Goal: Task Accomplishment & Management: Manage account settings

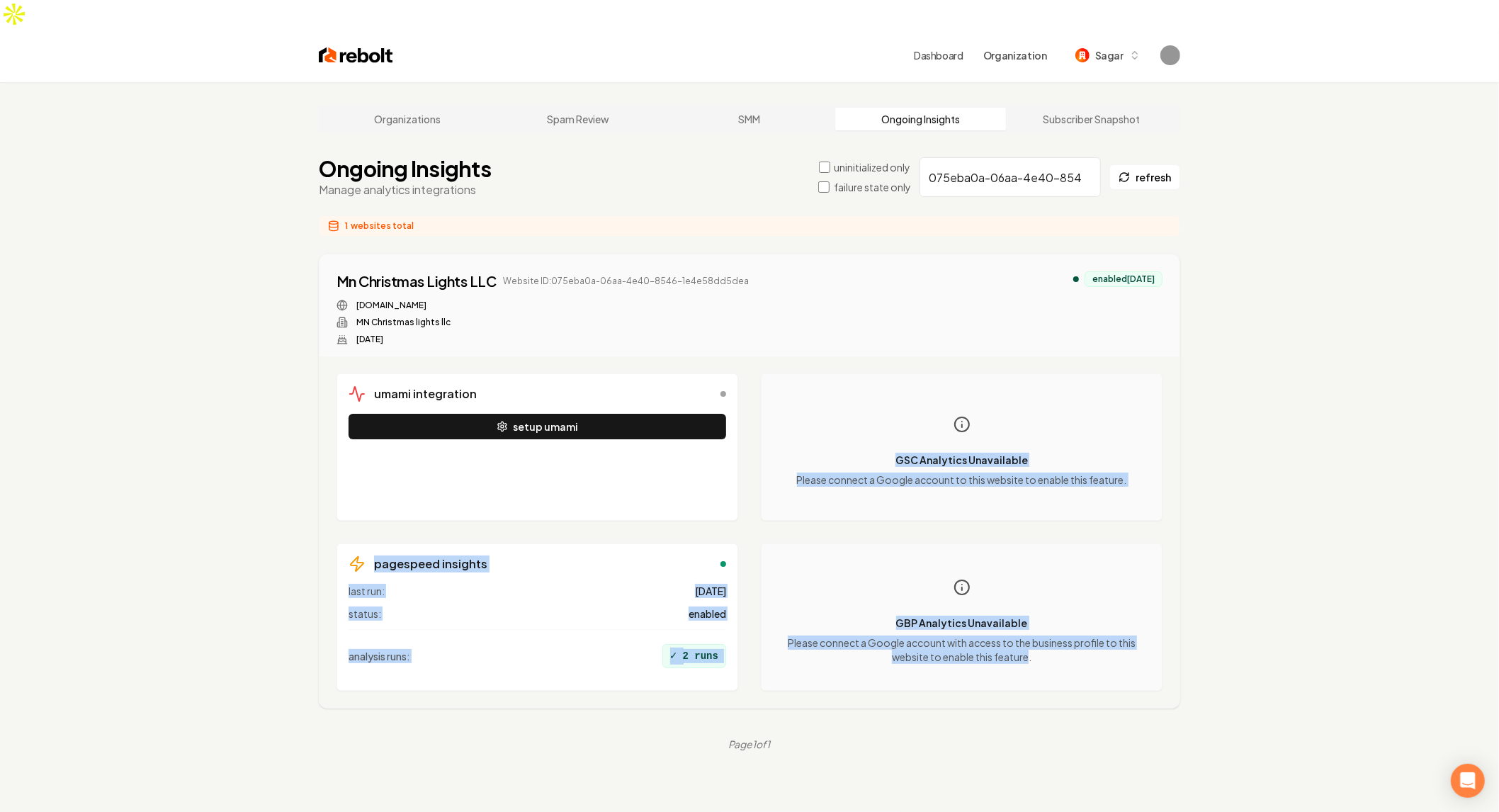
drag, startPoint x: 950, startPoint y: 412, endPoint x: 1029, endPoint y: 640, distance: 241.3
click at [1029, 642] on div "umami integration setup umami GSC Analytics Unavailable Please connect a Google…" at bounding box center [750, 531] width 826 height 317
click at [1029, 640] on div "GBP Analytics Unavailable Please connect a Google account with access to the bu…" at bounding box center [961, 617] width 377 height 123
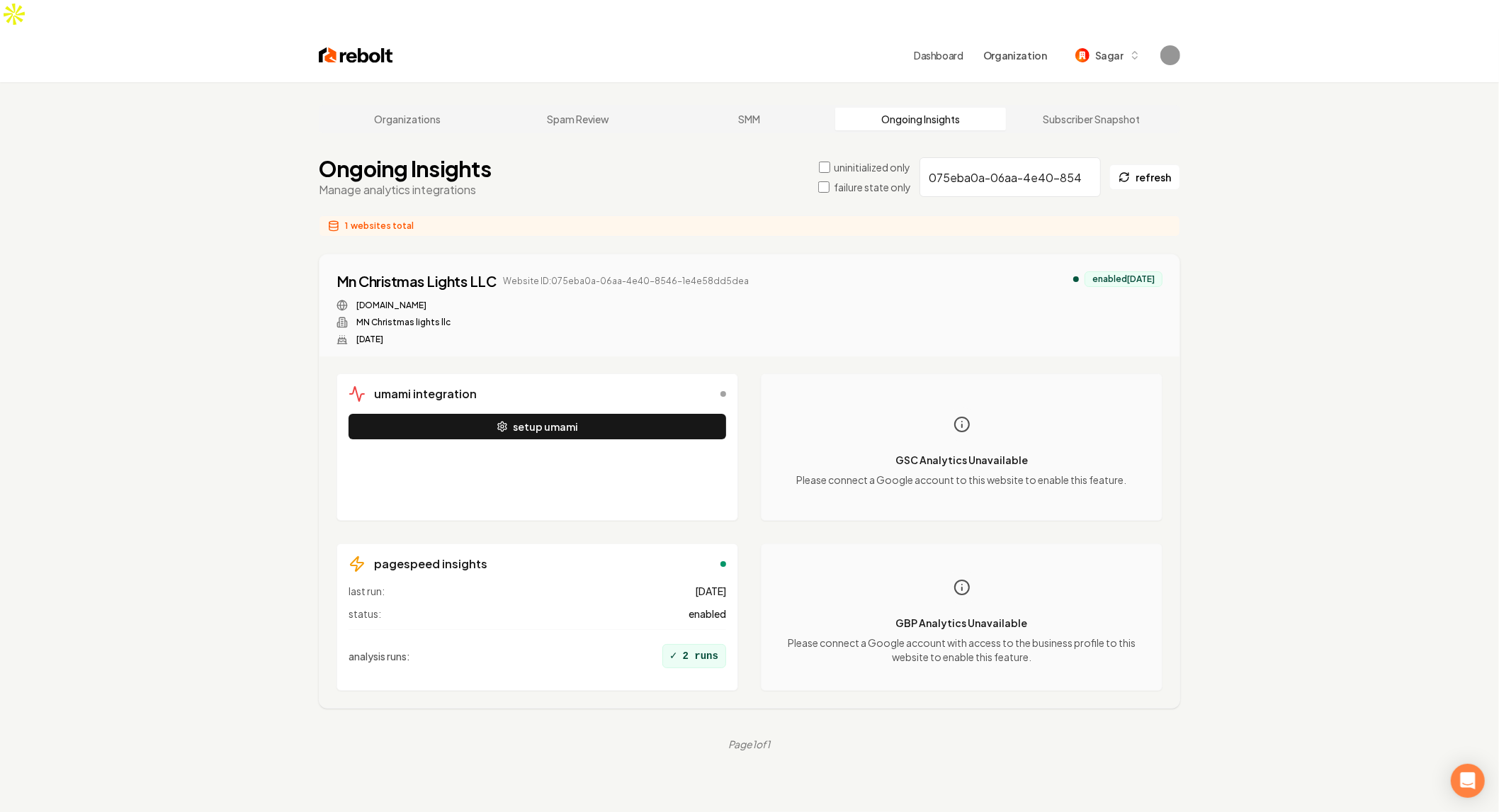
click at [644, 377] on div "umami integration setup umami" at bounding box center [537, 447] width 402 height 148
click at [655, 414] on button "setup umami" at bounding box center [537, 427] width 377 height 26
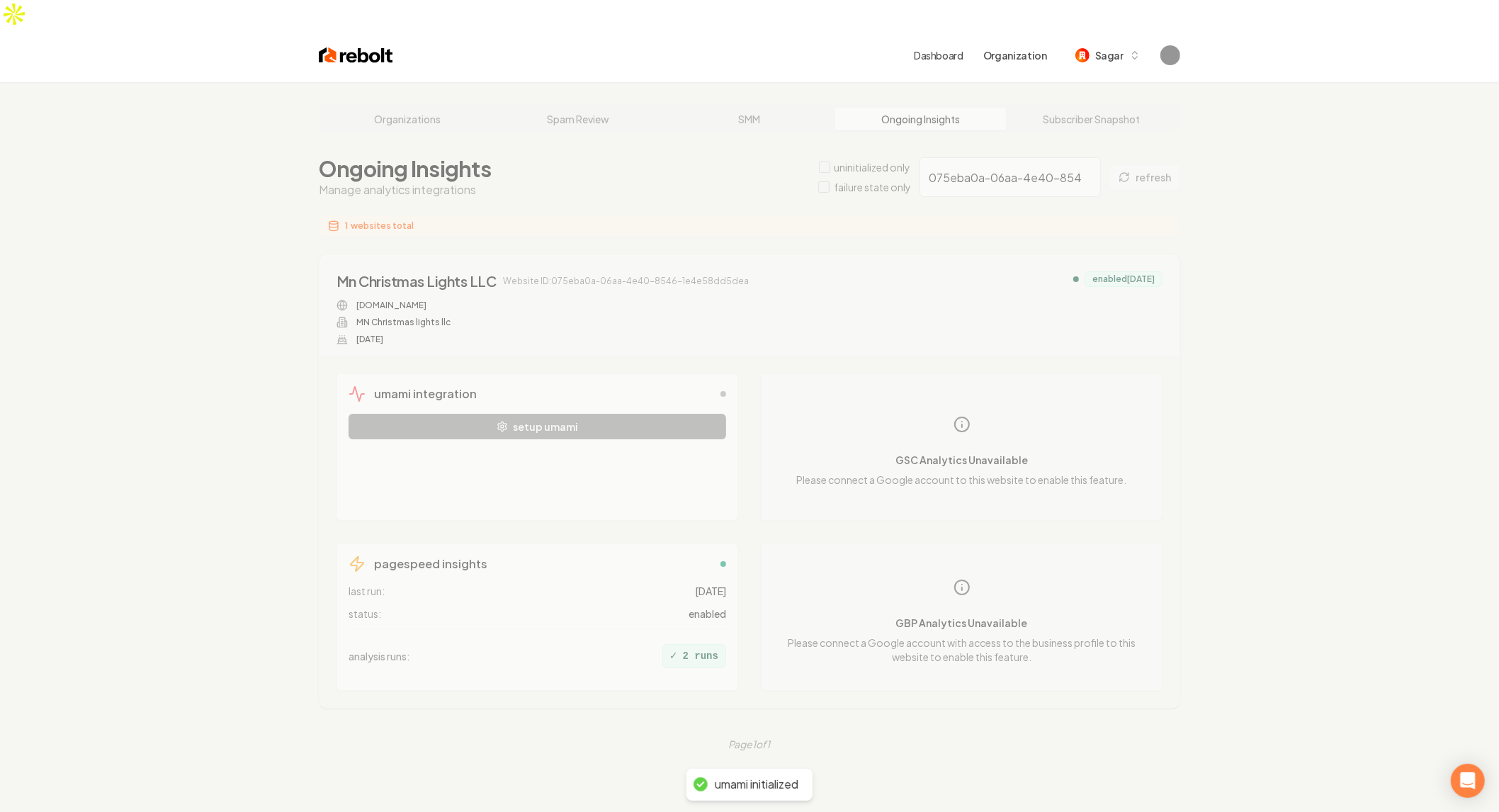
click at [981, 451] on div "Organizations Spam Review SMM Ongoing Insights Subscriber Snapshot Ongoing Insi…" at bounding box center [749, 488] width 1499 height 812
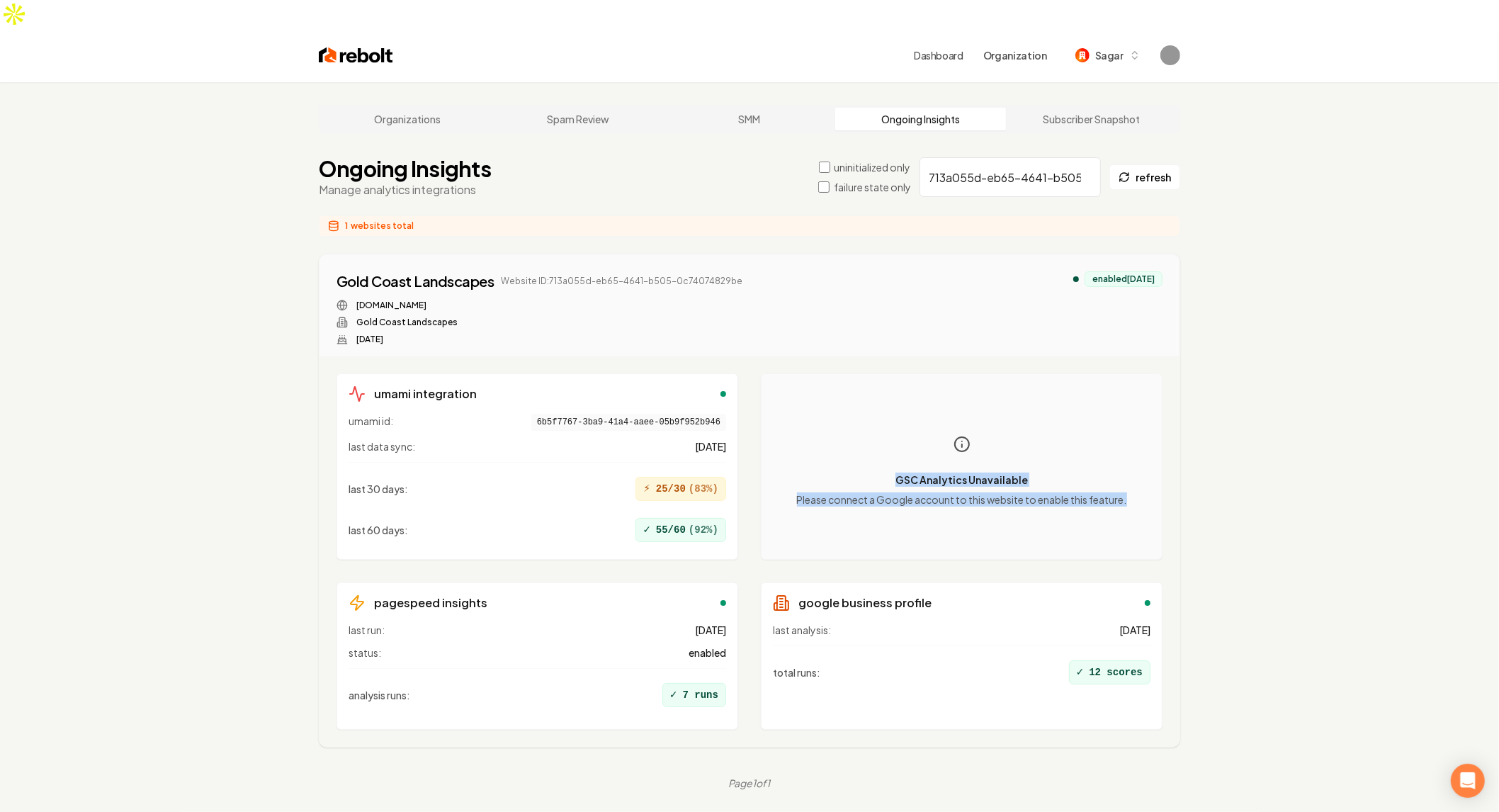
drag, startPoint x: 1142, startPoint y: 473, endPoint x: 890, endPoint y: 407, distance: 260.5
click at [852, 385] on div "GSC Analytics Unavailable Please connect a Google account to this website to en…" at bounding box center [961, 466] width 377 height 163
click at [453, 271] on div "Gold Coast Landscapes" at bounding box center [415, 281] width 158 height 20
click at [900, 493] on p "Please connect a Google account to this website to enable this feature." at bounding box center [962, 500] width 330 height 14
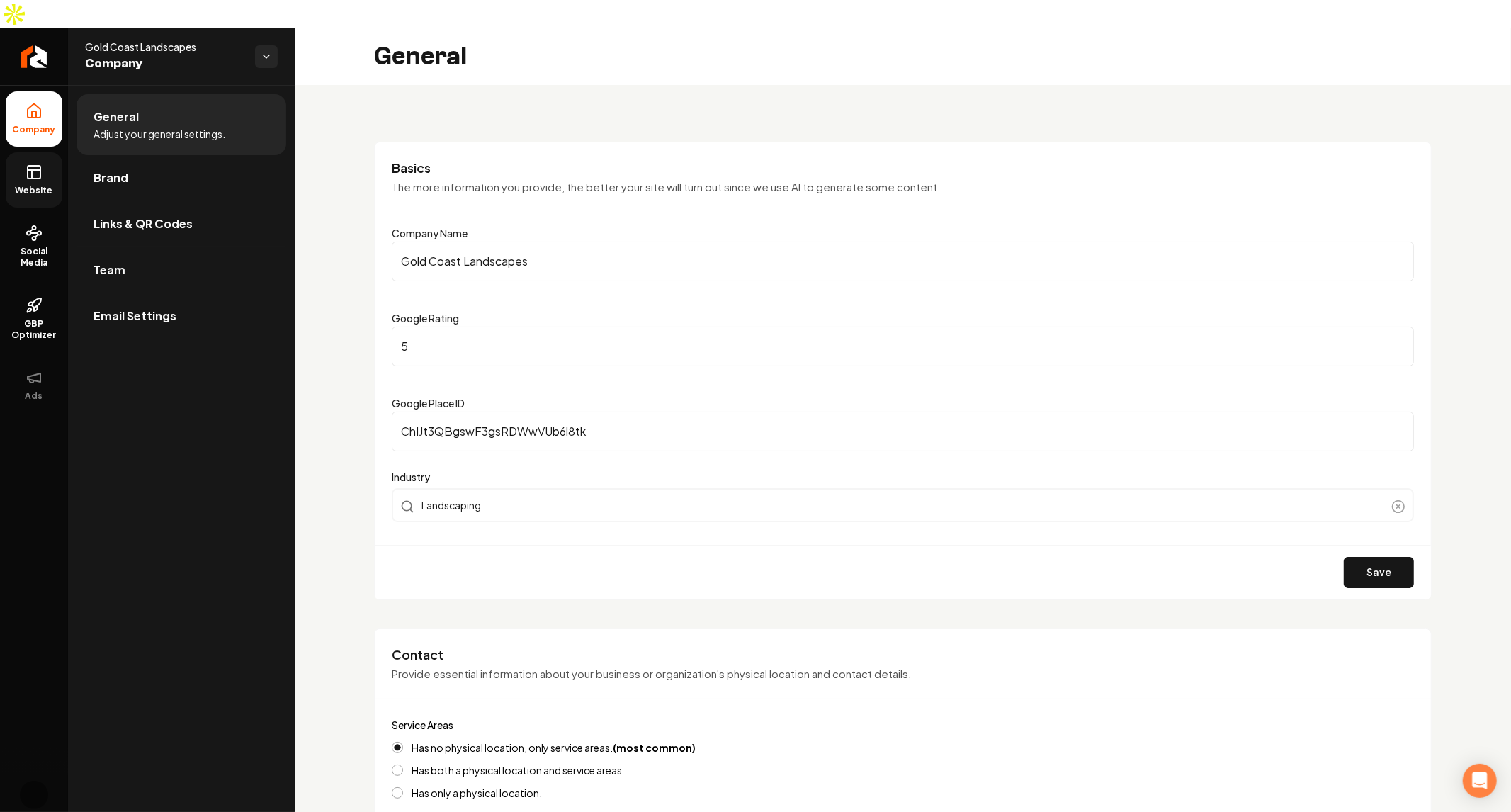
click at [30, 185] on span "Website" at bounding box center [34, 190] width 49 height 11
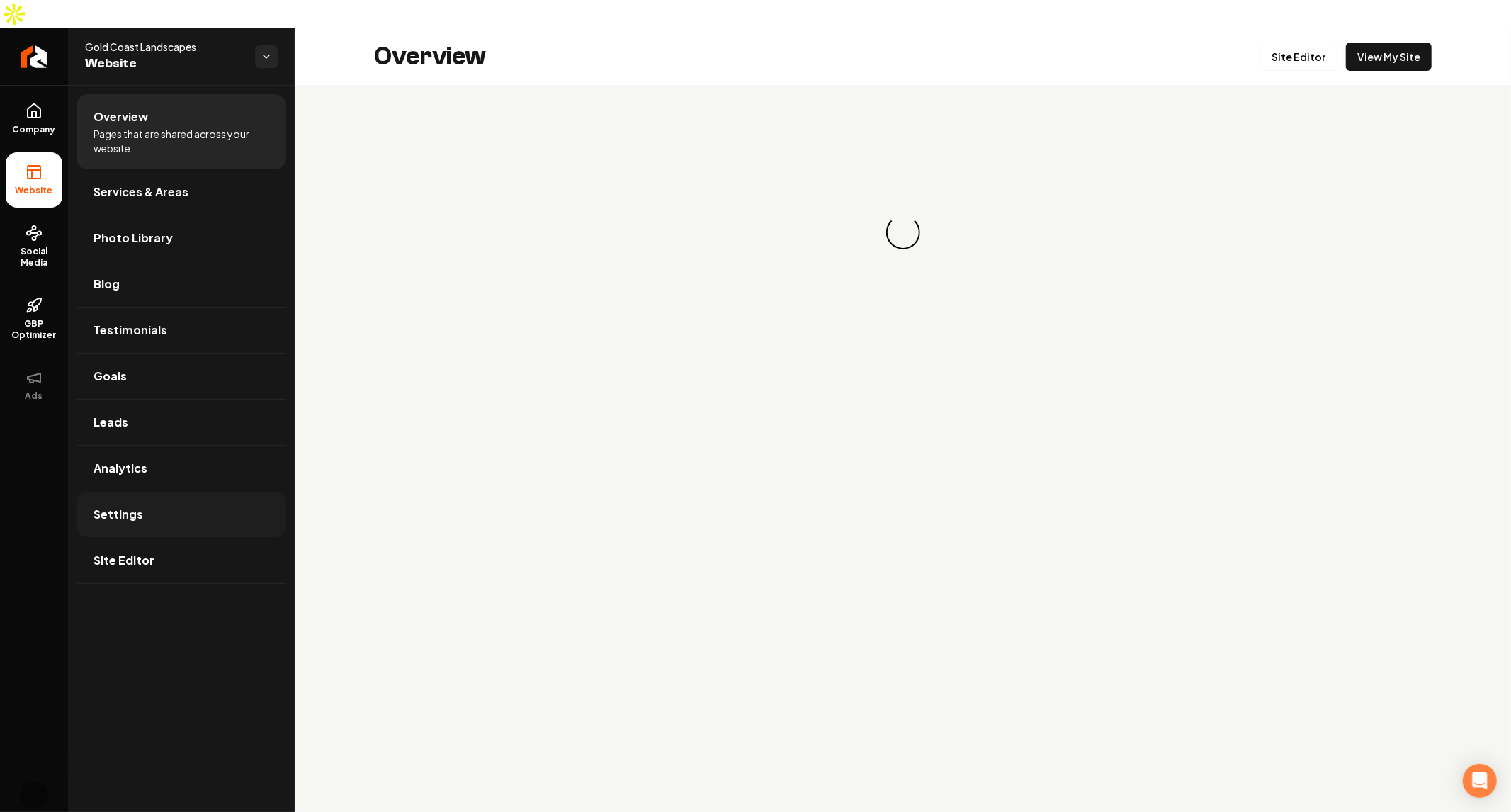
click at [178, 492] on link "Settings" at bounding box center [181, 514] width 210 height 45
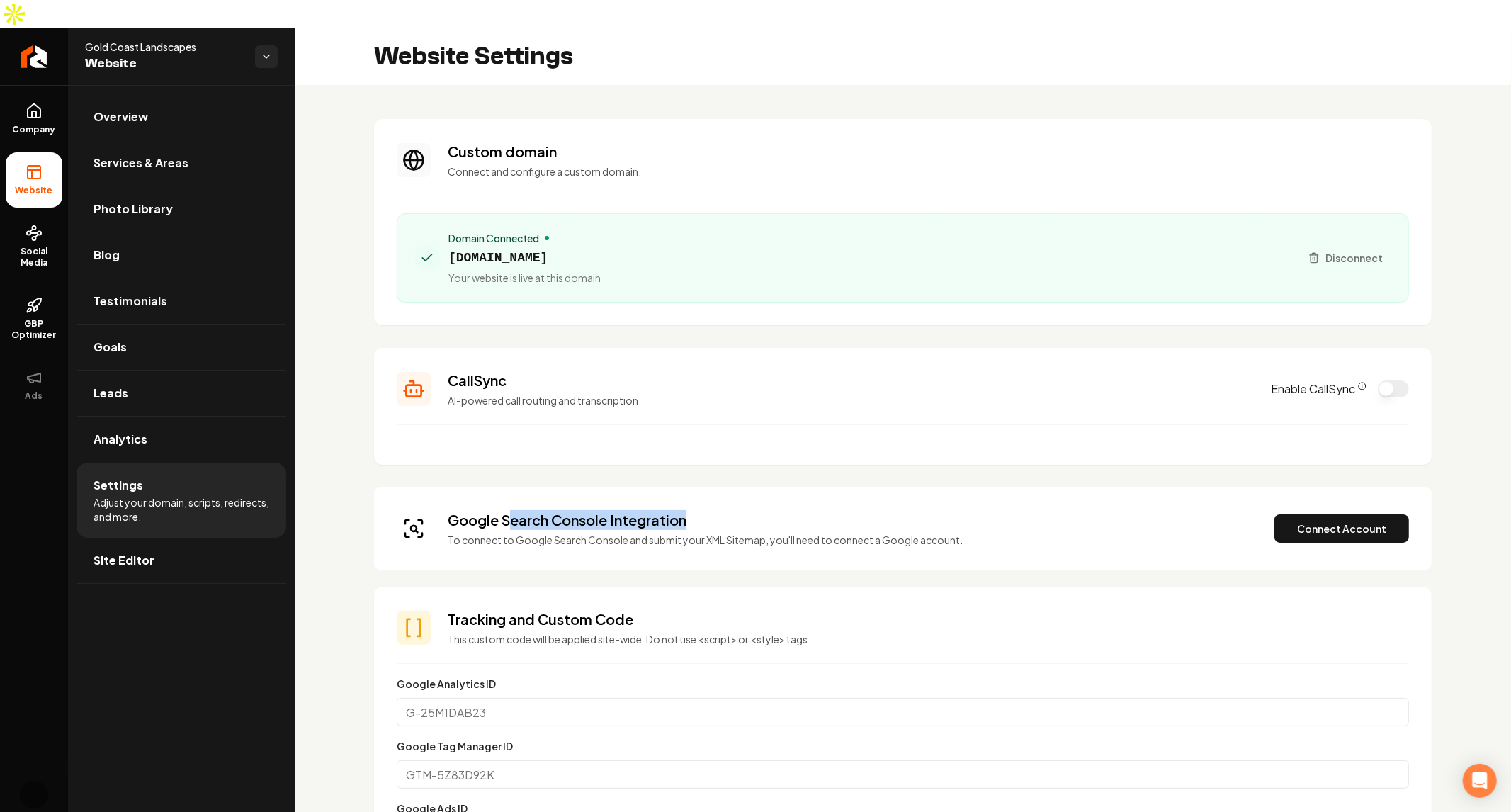
drag, startPoint x: 538, startPoint y: 485, endPoint x: 1052, endPoint y: 516, distance: 514.9
click at [1036, 514] on div "Google Search Console Integration To connect to Google Search Console and submi…" at bounding box center [903, 528] width 1013 height 37
click at [1063, 516] on div "Google Search Console Integration To connect to Google Search Console and submi…" at bounding box center [903, 528] width 1013 height 37
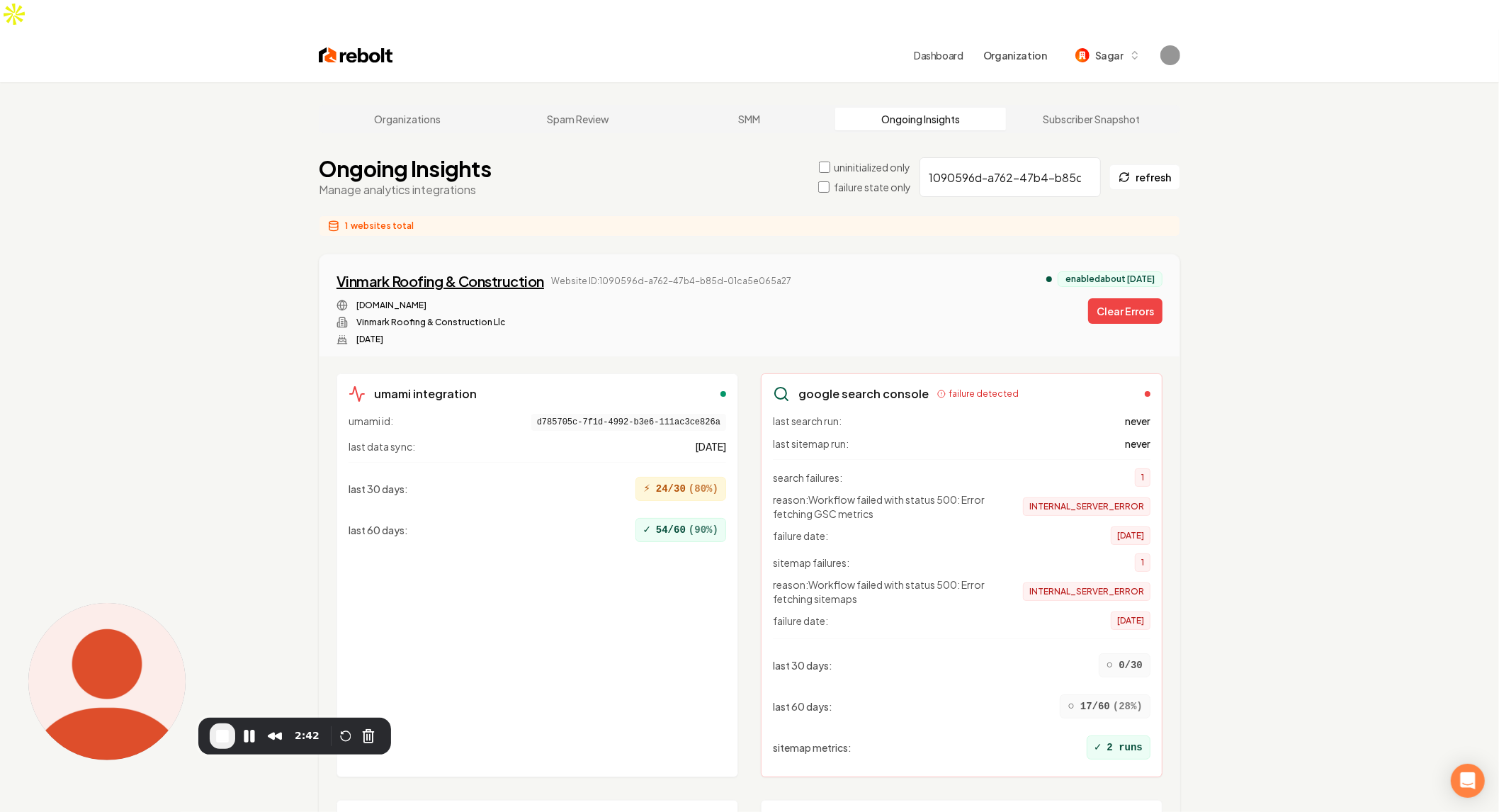
click at [427, 271] on div "Vinmark Roofing & Construction" at bounding box center [440, 281] width 208 height 20
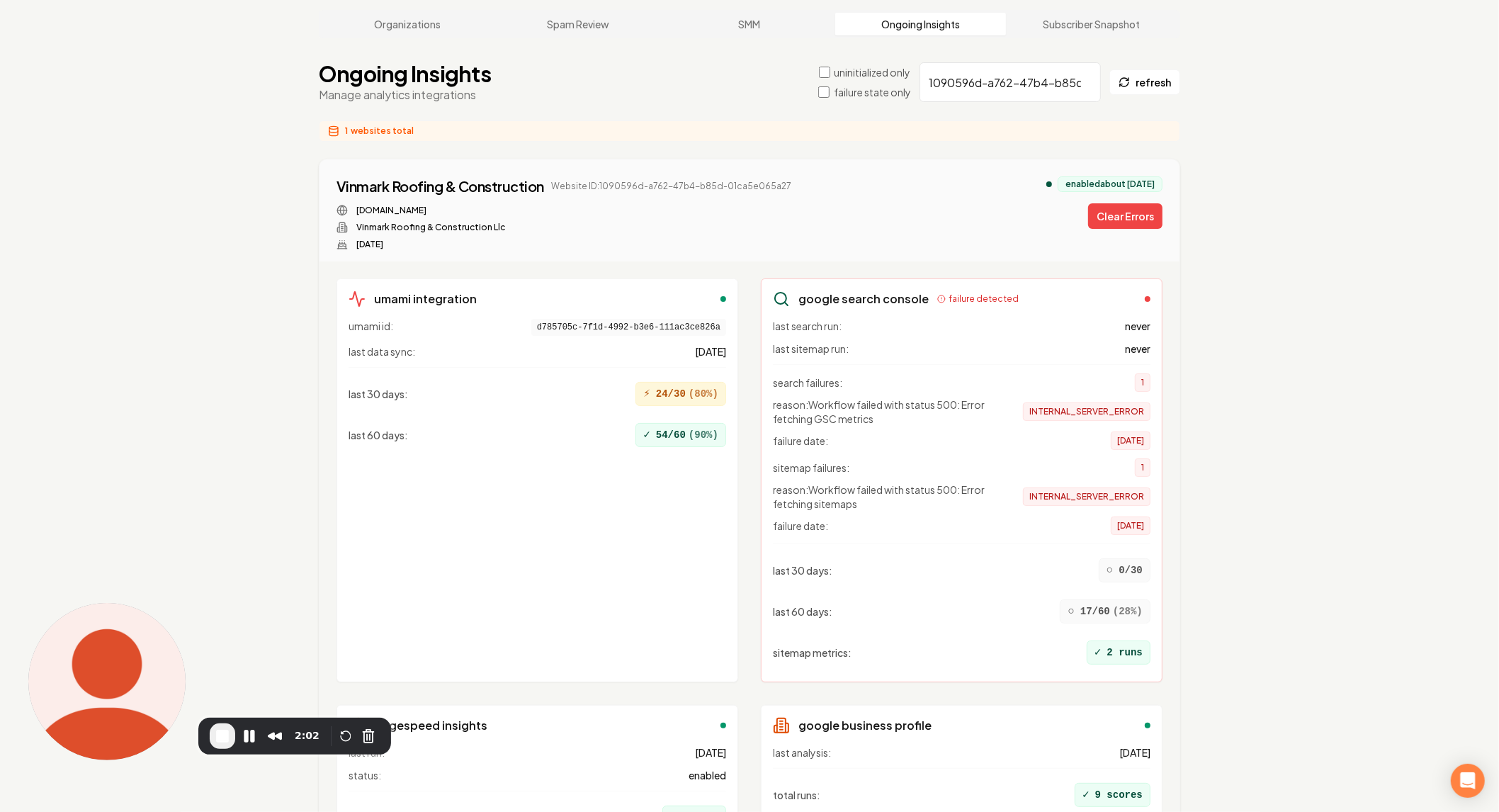
scroll to position [185, 0]
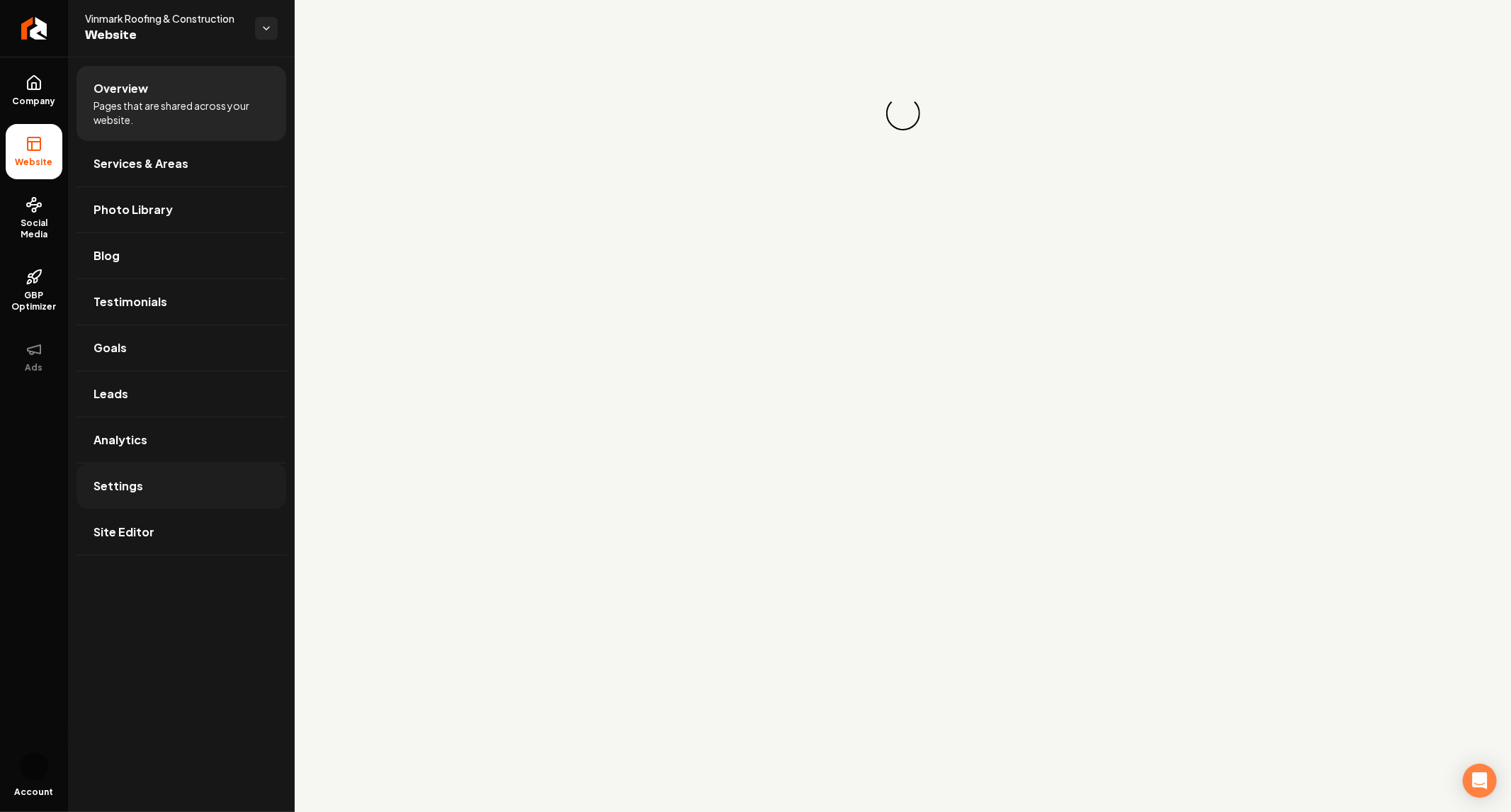
click at [165, 464] on link "Settings" at bounding box center [181, 485] width 210 height 45
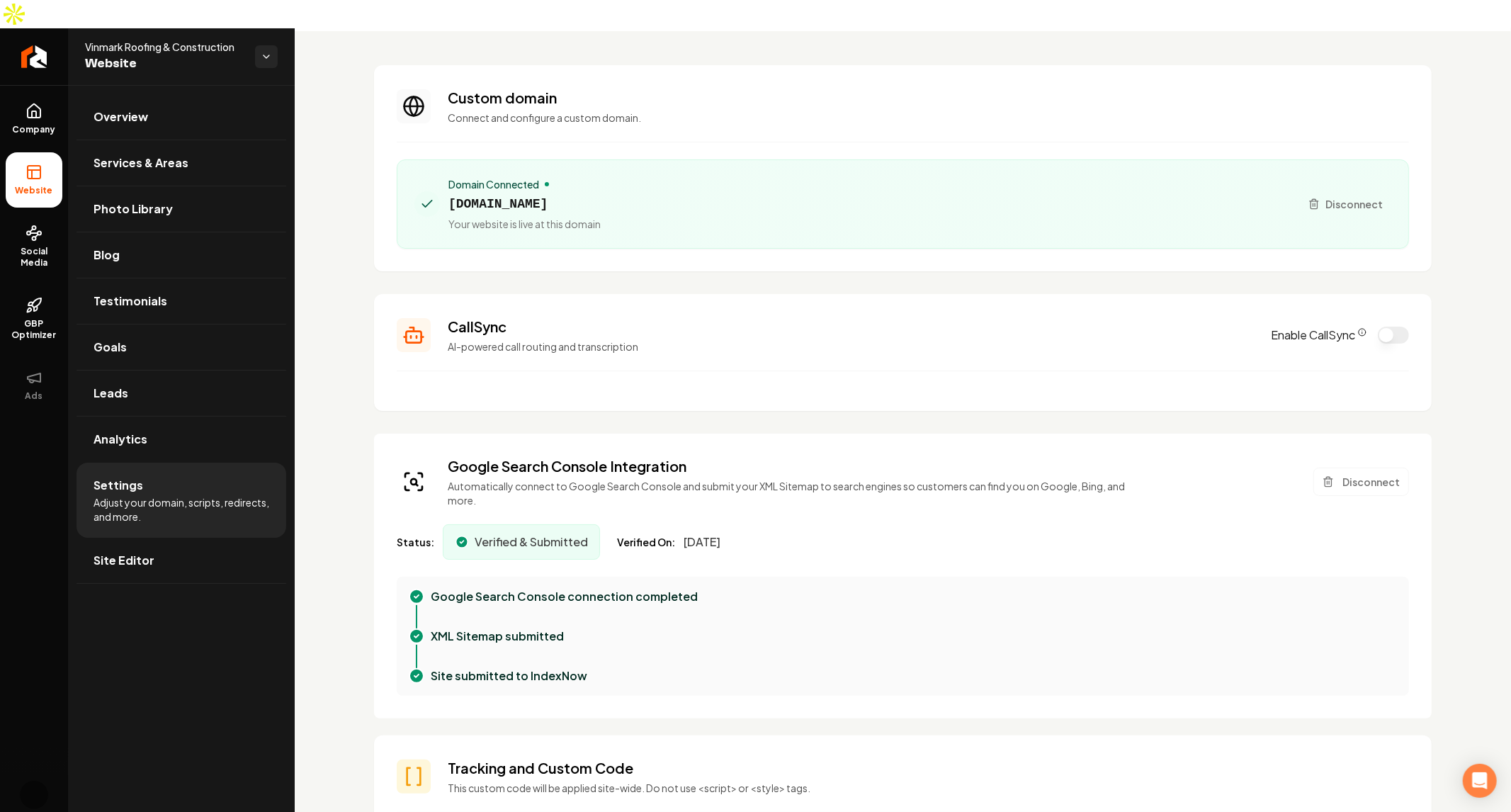
scroll to position [79, 0]
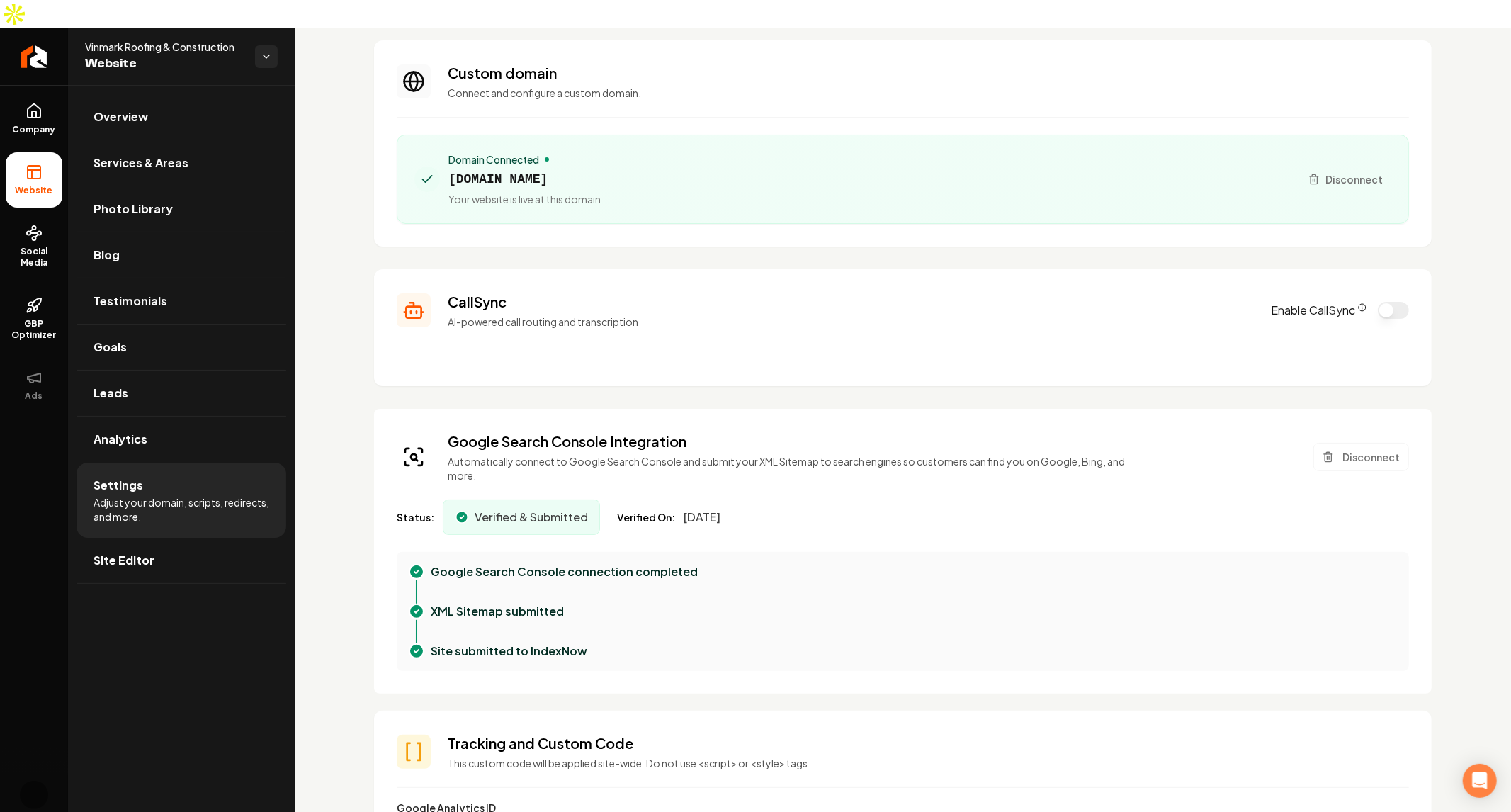
drag, startPoint x: 981, startPoint y: 53, endPoint x: 902, endPoint y: 1, distance: 94.6
click at [980, 63] on h3 "Custom domain" at bounding box center [928, 73] width 961 height 20
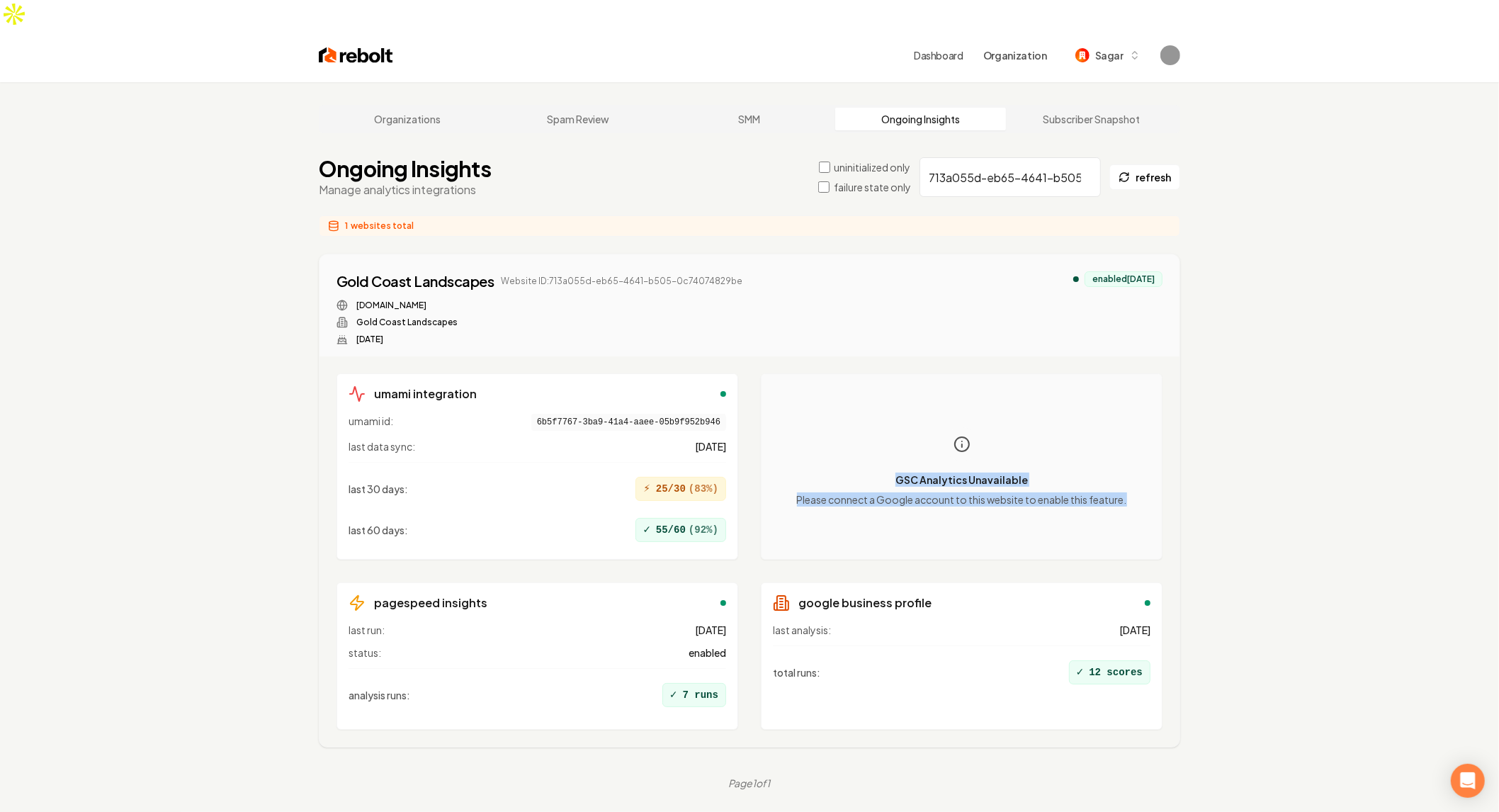
drag, startPoint x: 910, startPoint y: 416, endPoint x: 1163, endPoint y: 503, distance: 267.5
click at [1163, 503] on div "umami integration umami id: 6b5f7767-3ba9-41a4-aaee-05b9f952b946 last data sync…" at bounding box center [749, 551] width 860 height 390
click at [994, 493] on p "Please connect a Google account to this website to enable this feature." at bounding box center [962, 500] width 330 height 14
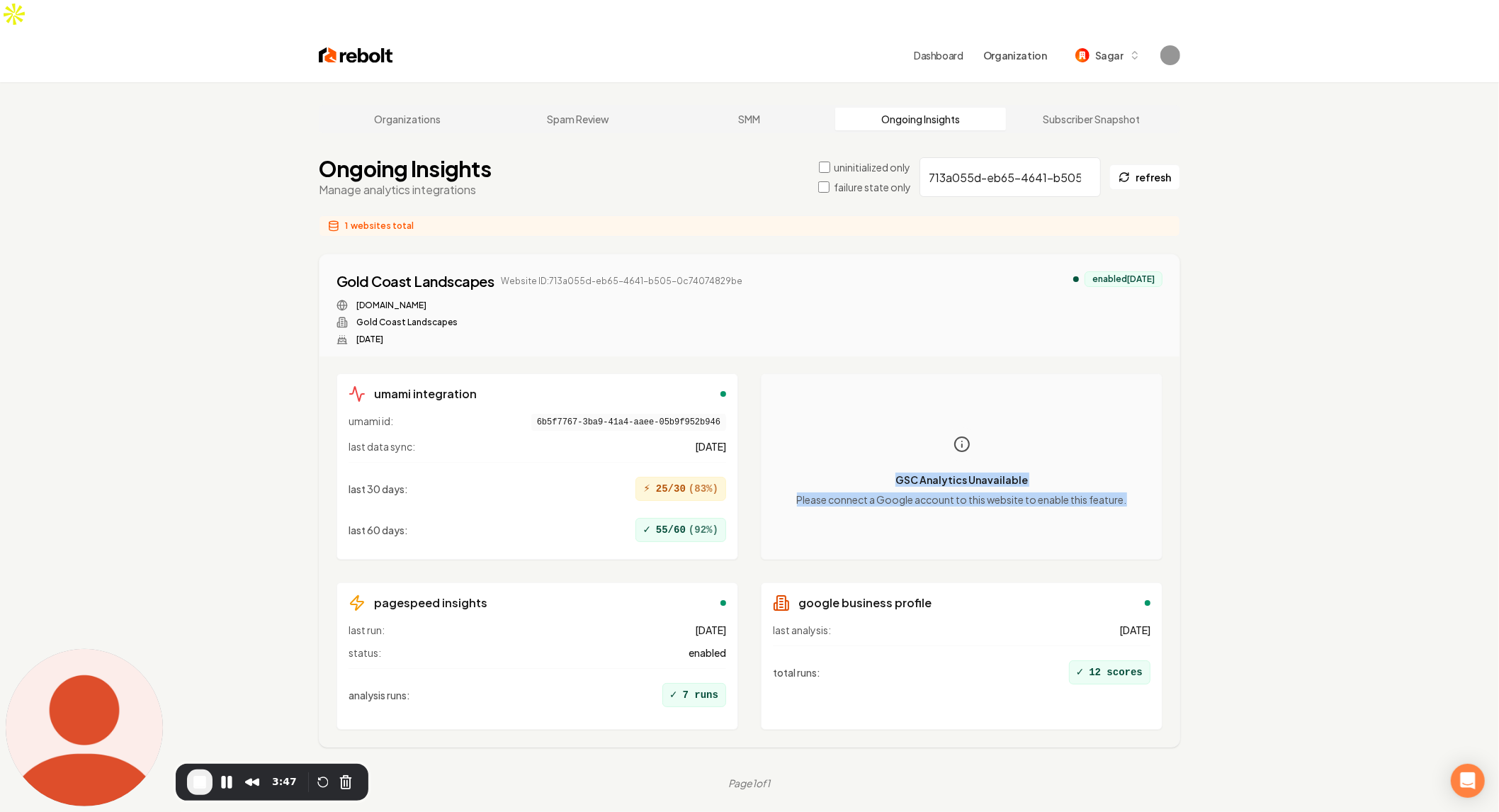
drag, startPoint x: 1144, startPoint y: 485, endPoint x: 829, endPoint y: 387, distance: 329.9
click at [829, 387] on div "GSC Analytics Unavailable Please connect a Google account to this website to en…" at bounding box center [961, 466] width 377 height 163
click at [907, 493] on p "Please connect a Google account to this website to enable this feature." at bounding box center [962, 500] width 330 height 14
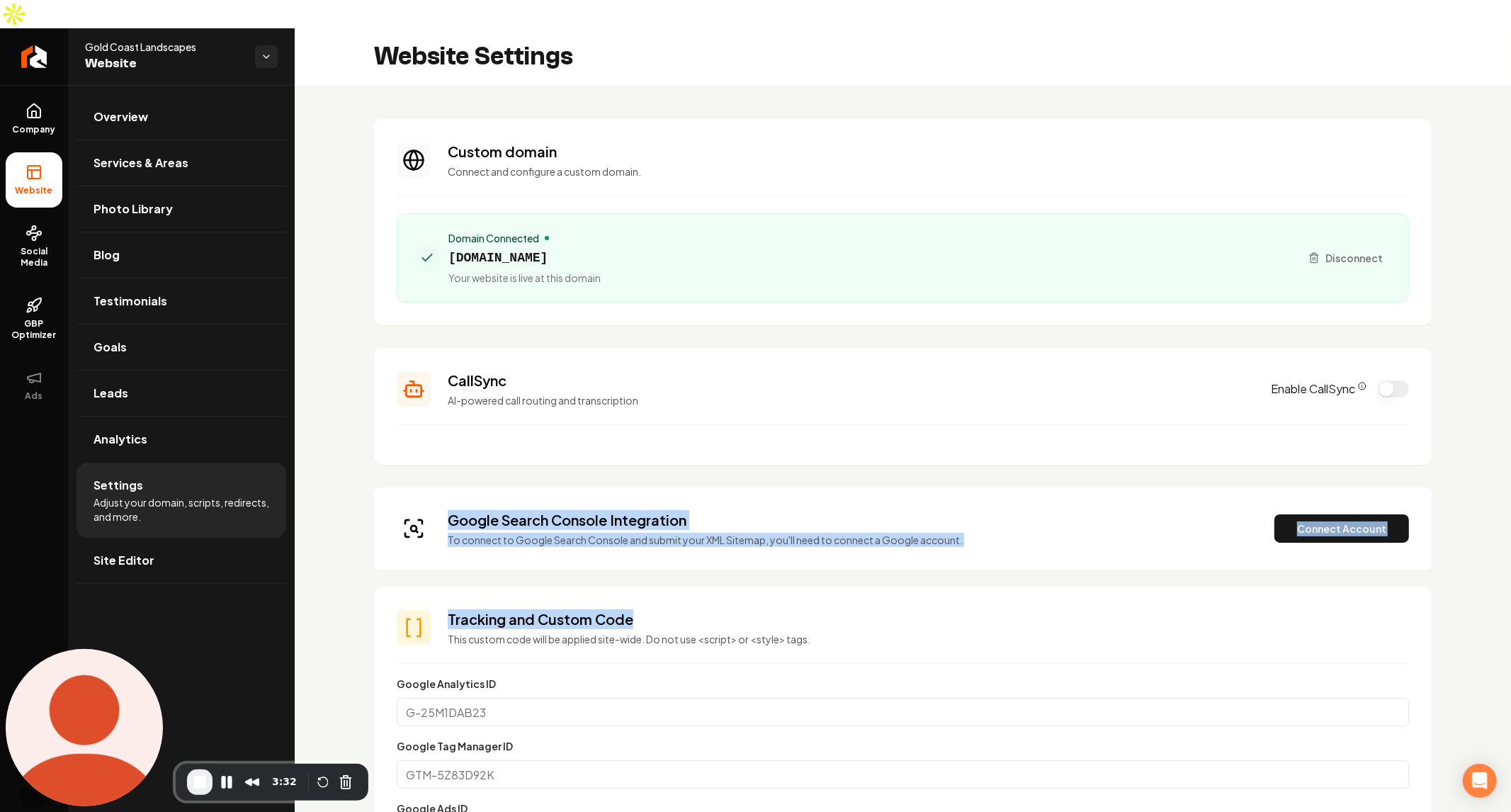
drag, startPoint x: 1440, startPoint y: 550, endPoint x: 368, endPoint y: 493, distance: 1073.5
click at [559, 533] on p "To connect to Google Search Console and submit your XML Sitemap, you'll need to…" at bounding box center [705, 540] width 515 height 14
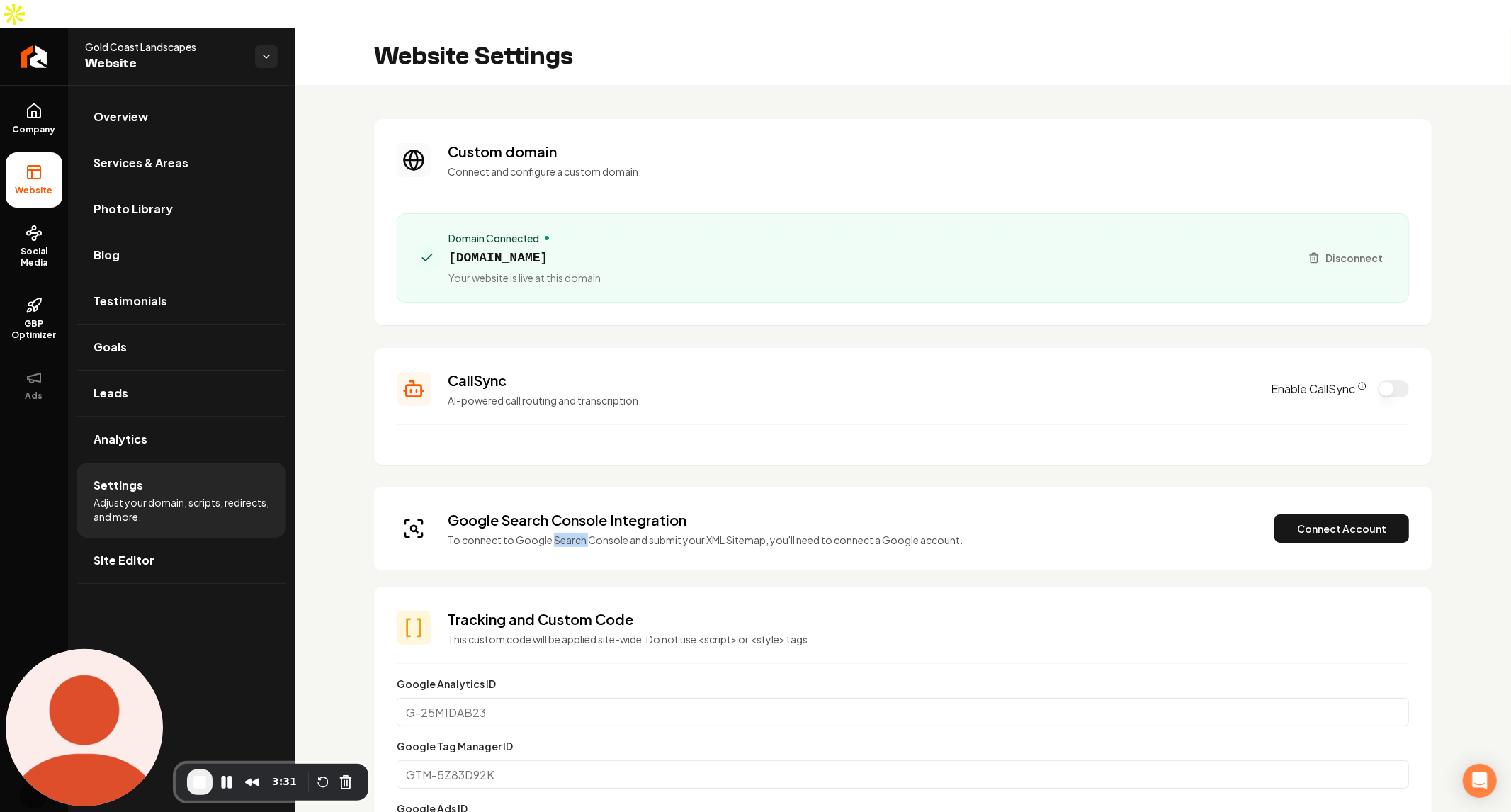
click at [559, 533] on p "To connect to Google Search Console and submit your XML Sitemap, you'll need to…" at bounding box center [705, 540] width 515 height 14
click at [1003, 526] on div "Google Search Console Integration To connect to Google Search Console and submi…" at bounding box center [902, 528] width 1058 height 82
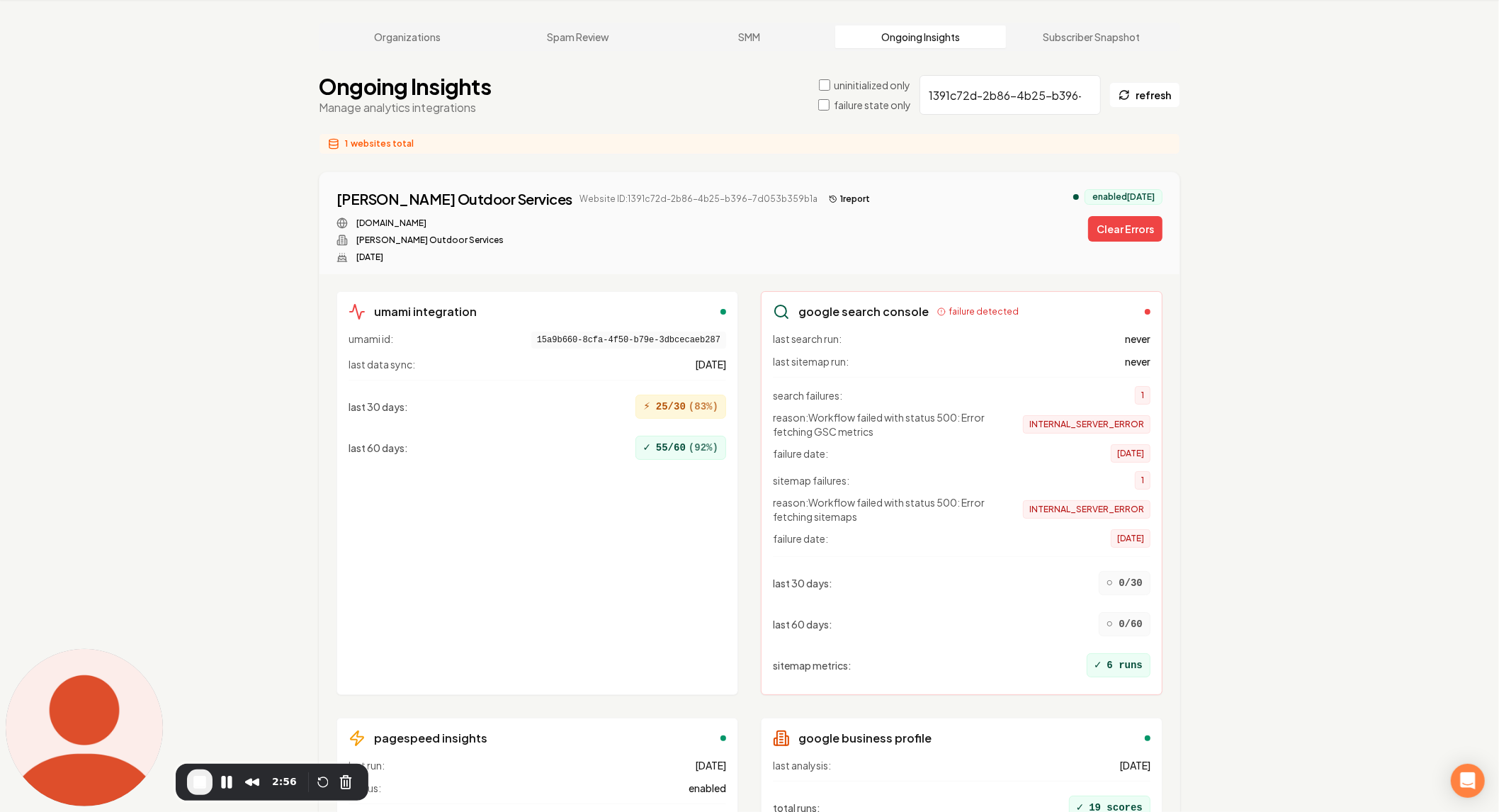
scroll to position [79, 0]
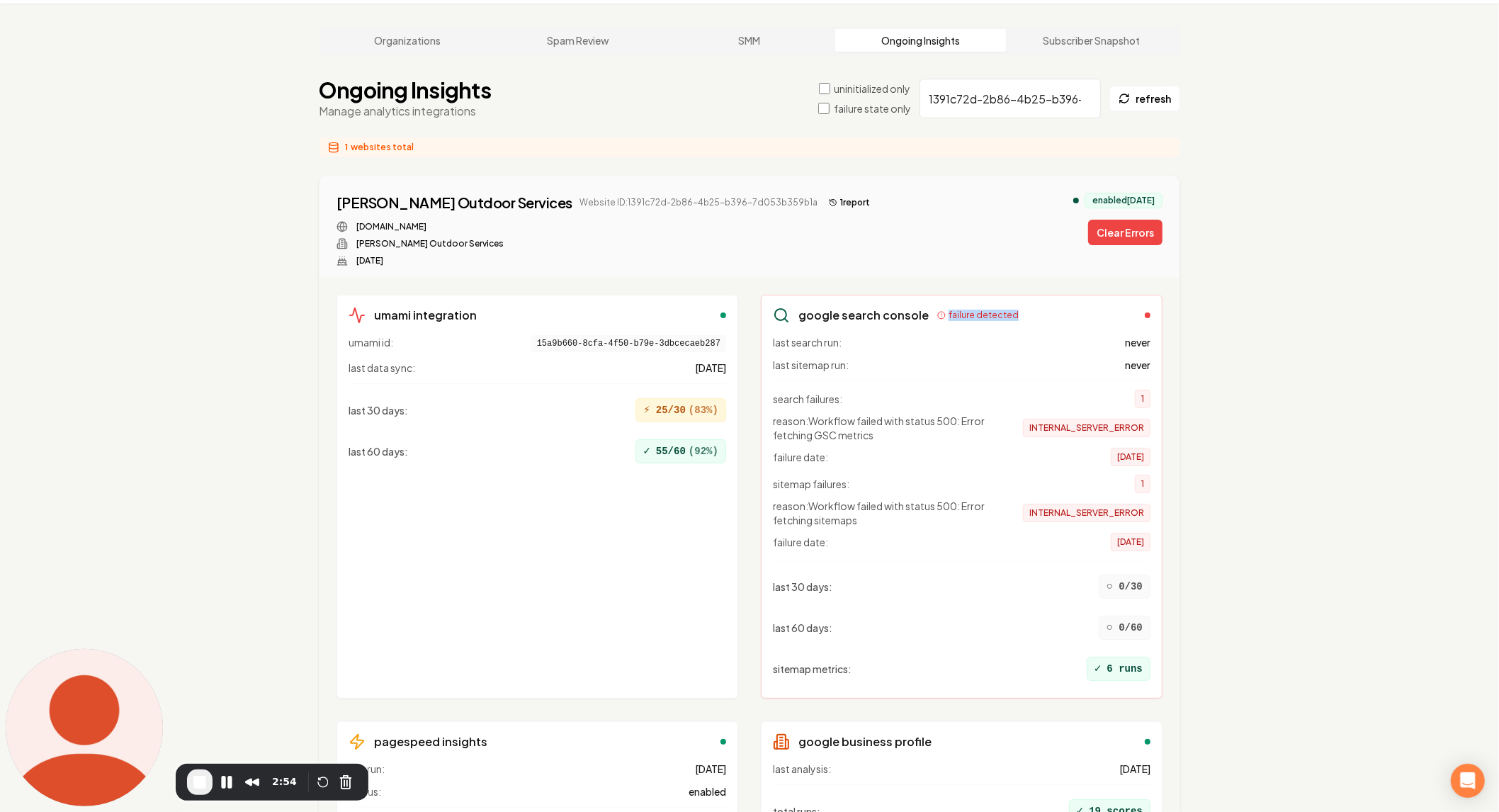
drag, startPoint x: 930, startPoint y: 281, endPoint x: 1071, endPoint y: 276, distance: 141.1
click at [1049, 306] on div "google search console failure detected" at bounding box center [961, 315] width 377 height 17
click at [790, 335] on div "last search run: never last sitemap run: never search failures: 1 reason: Workf…" at bounding box center [961, 511] width 377 height 352
click at [786, 306] on icon at bounding box center [781, 315] width 17 height 17
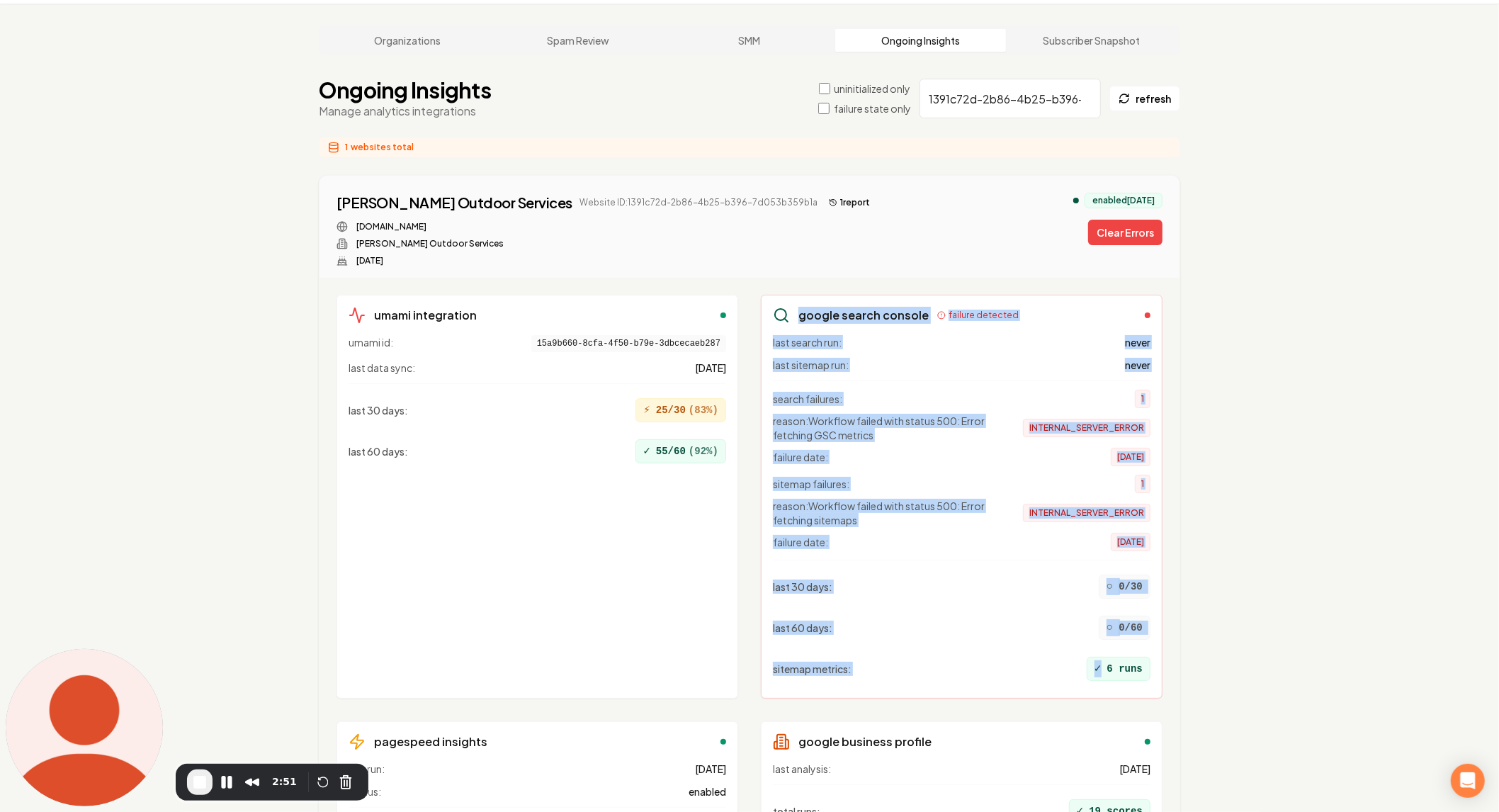
drag, startPoint x: 799, startPoint y: 286, endPoint x: 1160, endPoint y: 638, distance: 504.2
click at [1160, 638] on div "google search console failure detected last search run: never last sitemap run:…" at bounding box center [962, 497] width 402 height 404
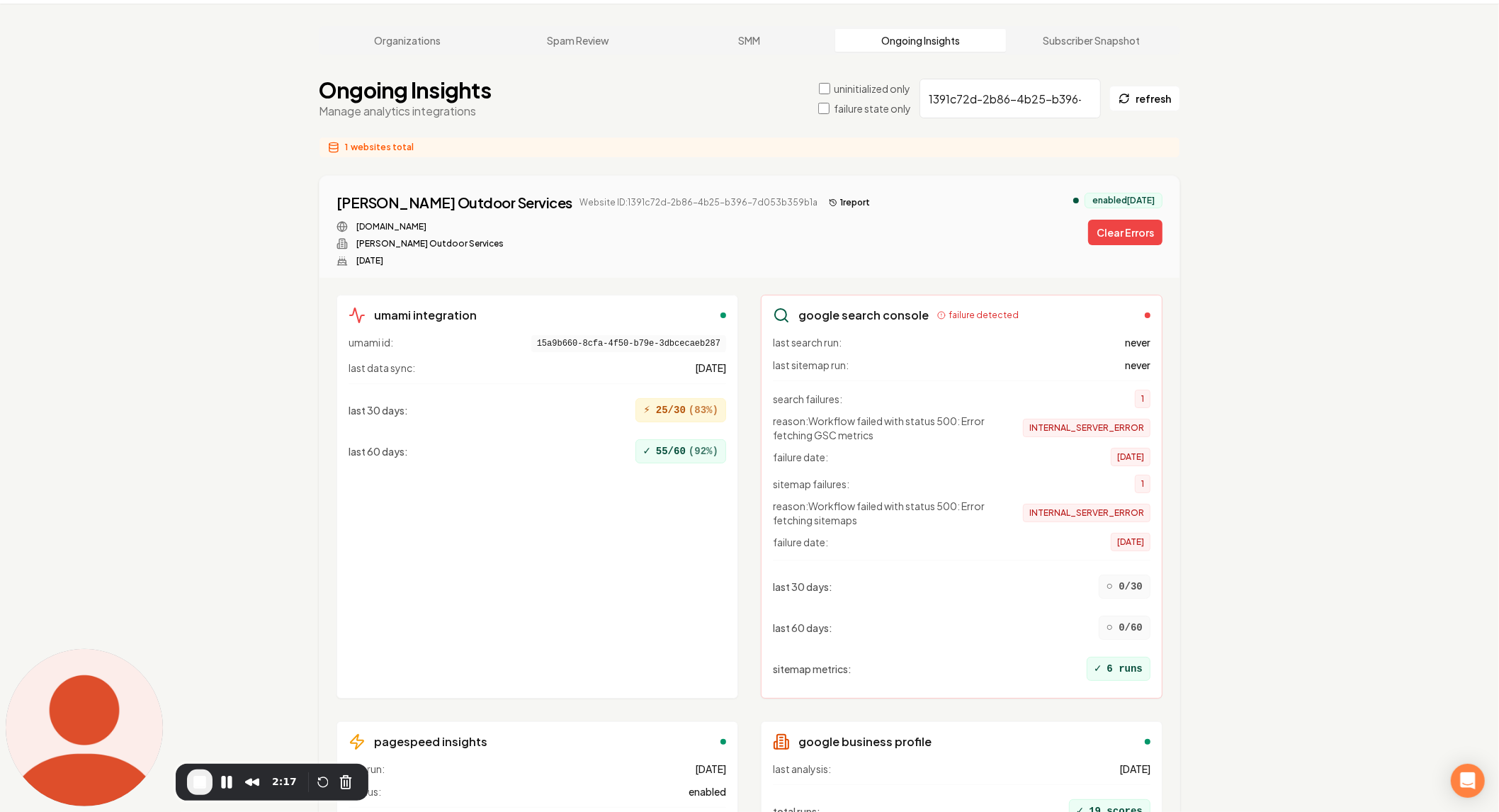
click at [834, 218] on div "O'Connell Outdoor Services Website ID: 1391c72d-2b86-4b25-b396-7d053b359b1a 1 r…" at bounding box center [750, 229] width 826 height 74
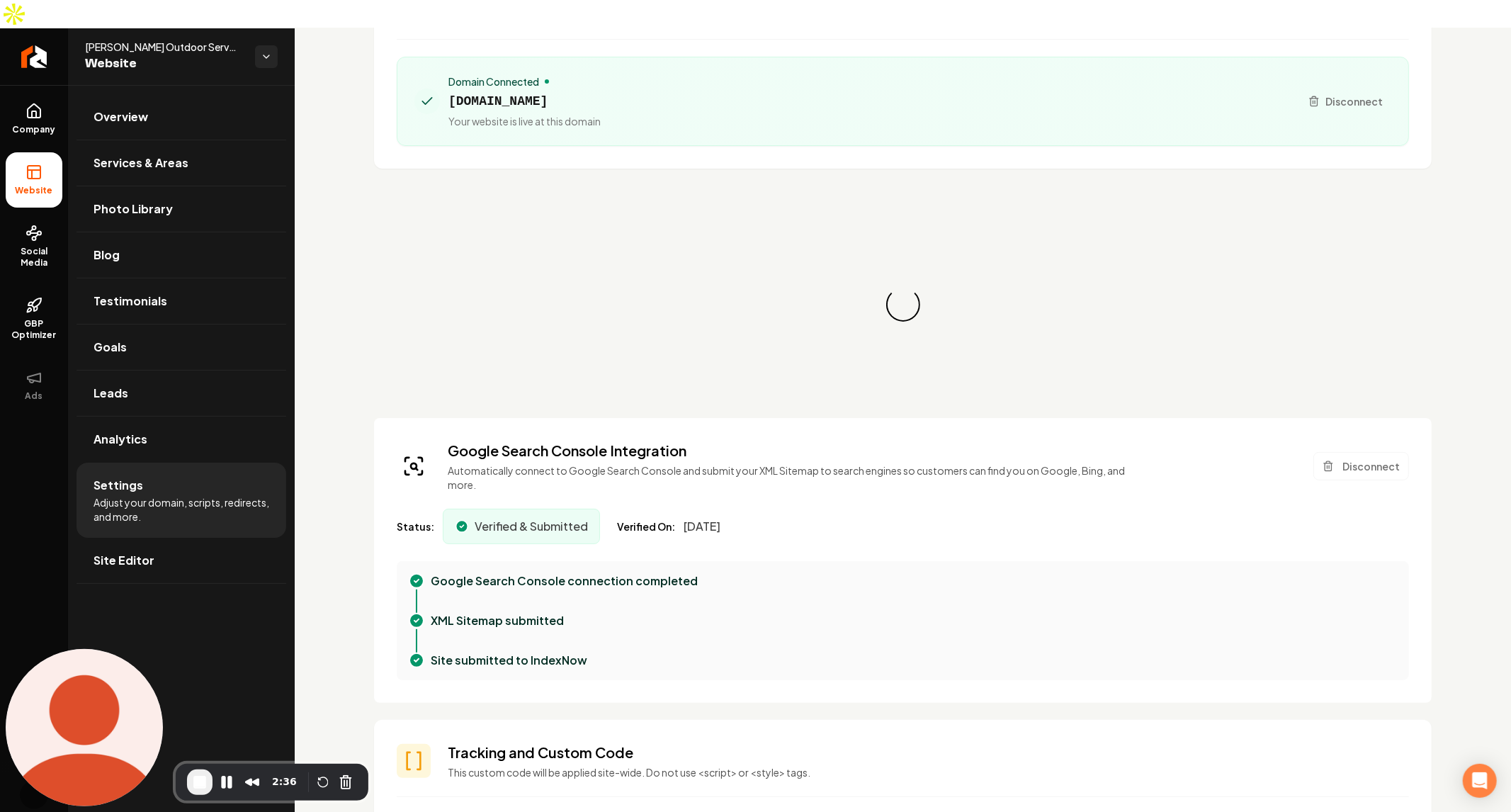
scroll to position [158, 0]
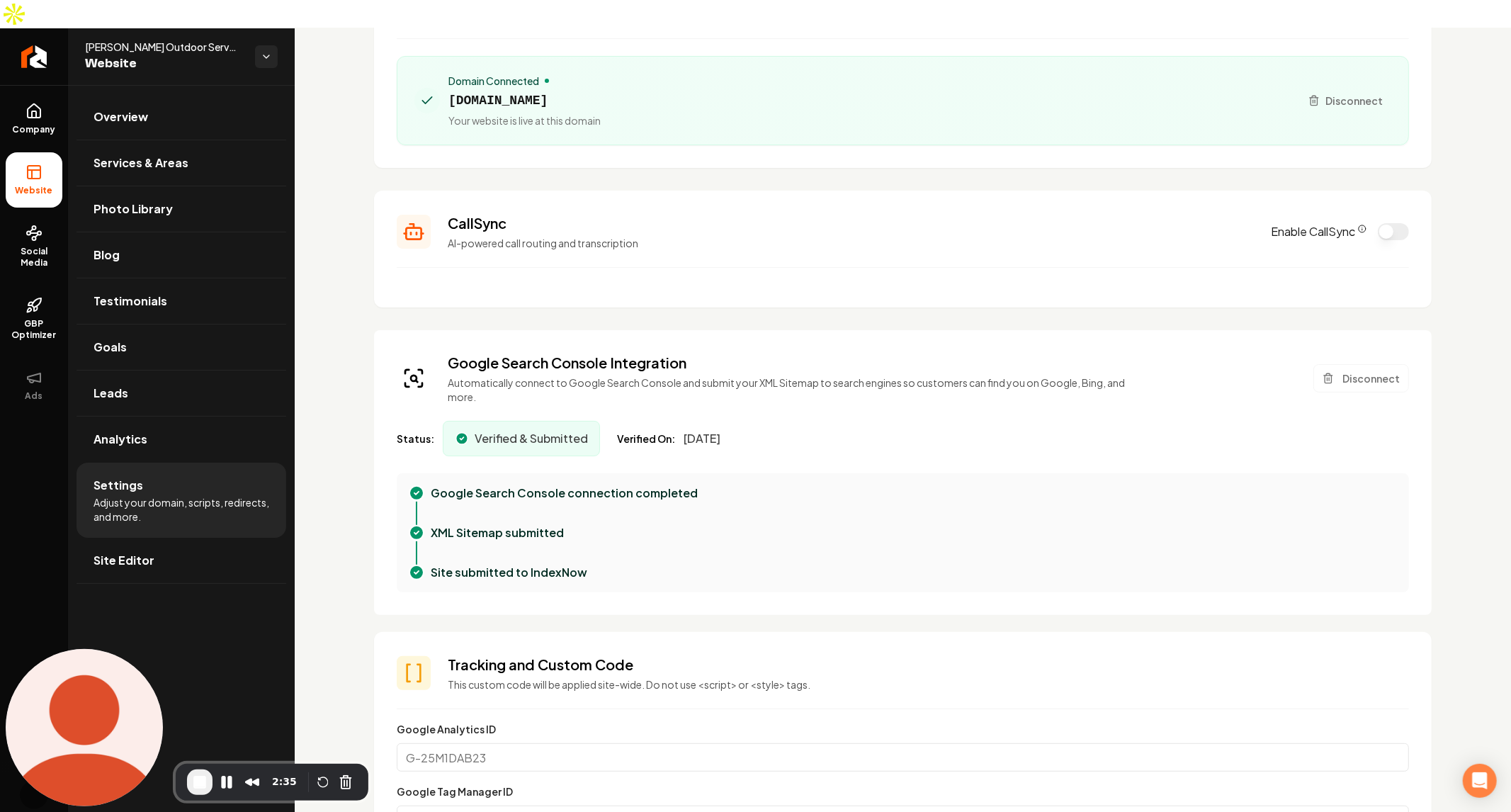
click at [680, 421] on div "Status: Verified & Submitted Verified On: May 5, 2025" at bounding box center [903, 438] width 1013 height 35
click at [715, 253] on section "CallSync AI-powered call routing and transcription Enable CallSync" at bounding box center [902, 248] width 1058 height 117
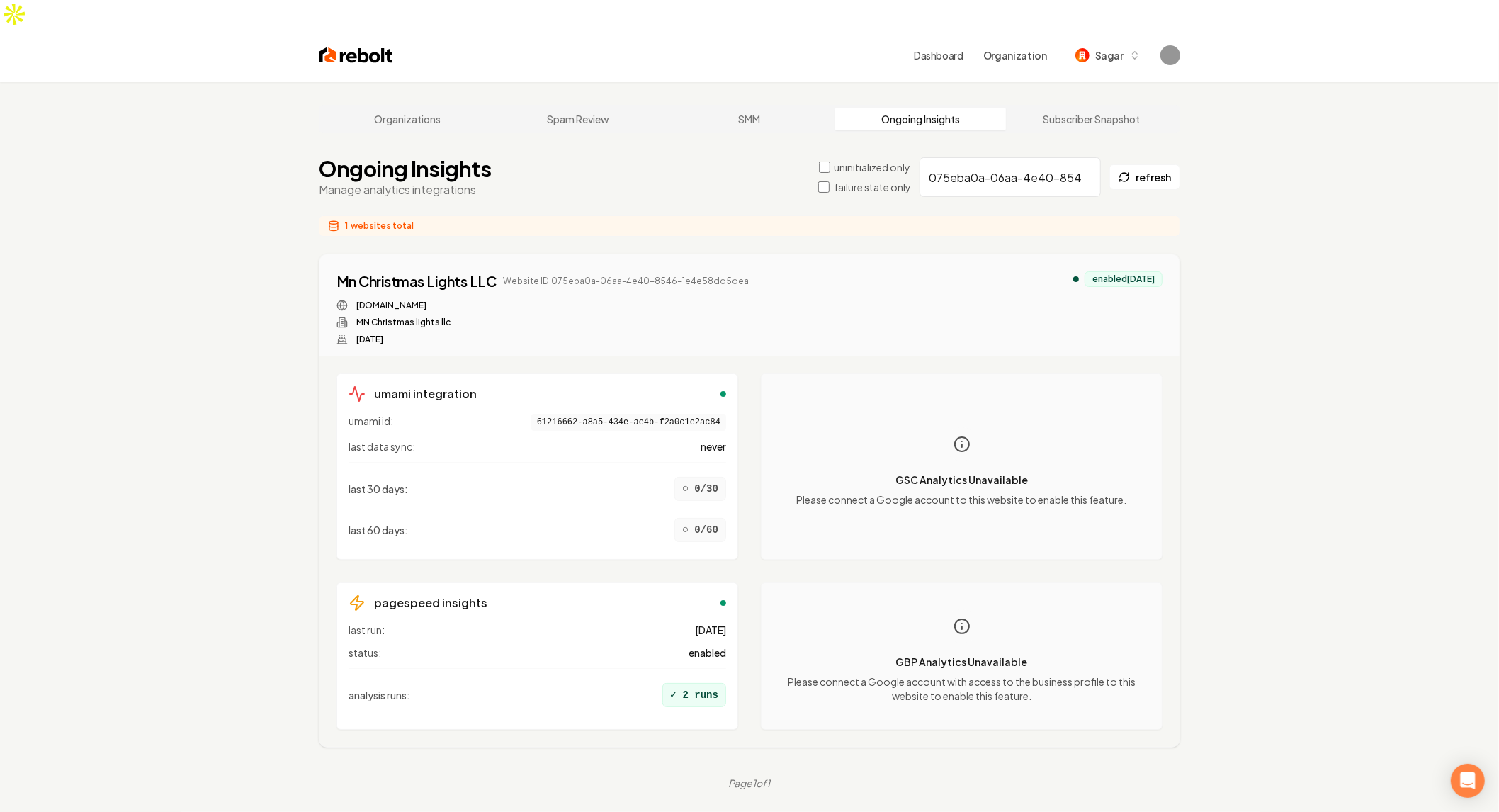
click at [156, 353] on div "Organizations Spam Review SMM Ongoing Insights Subscriber Snapshot Ongoing Insi…" at bounding box center [749, 488] width 1499 height 812
drag, startPoint x: 208, startPoint y: 349, endPoint x: 233, endPoint y: 341, distance: 26.2
click at [208, 351] on div "Organizations Spam Review SMM Ongoing Insights Subscriber Snapshot Ongoing Insi…" at bounding box center [749, 488] width 1499 height 812
click at [1054, 158] on input "075eba0a-06aa-4e40-8546-1e4e58dd5dea" at bounding box center [1010, 177] width 181 height 39
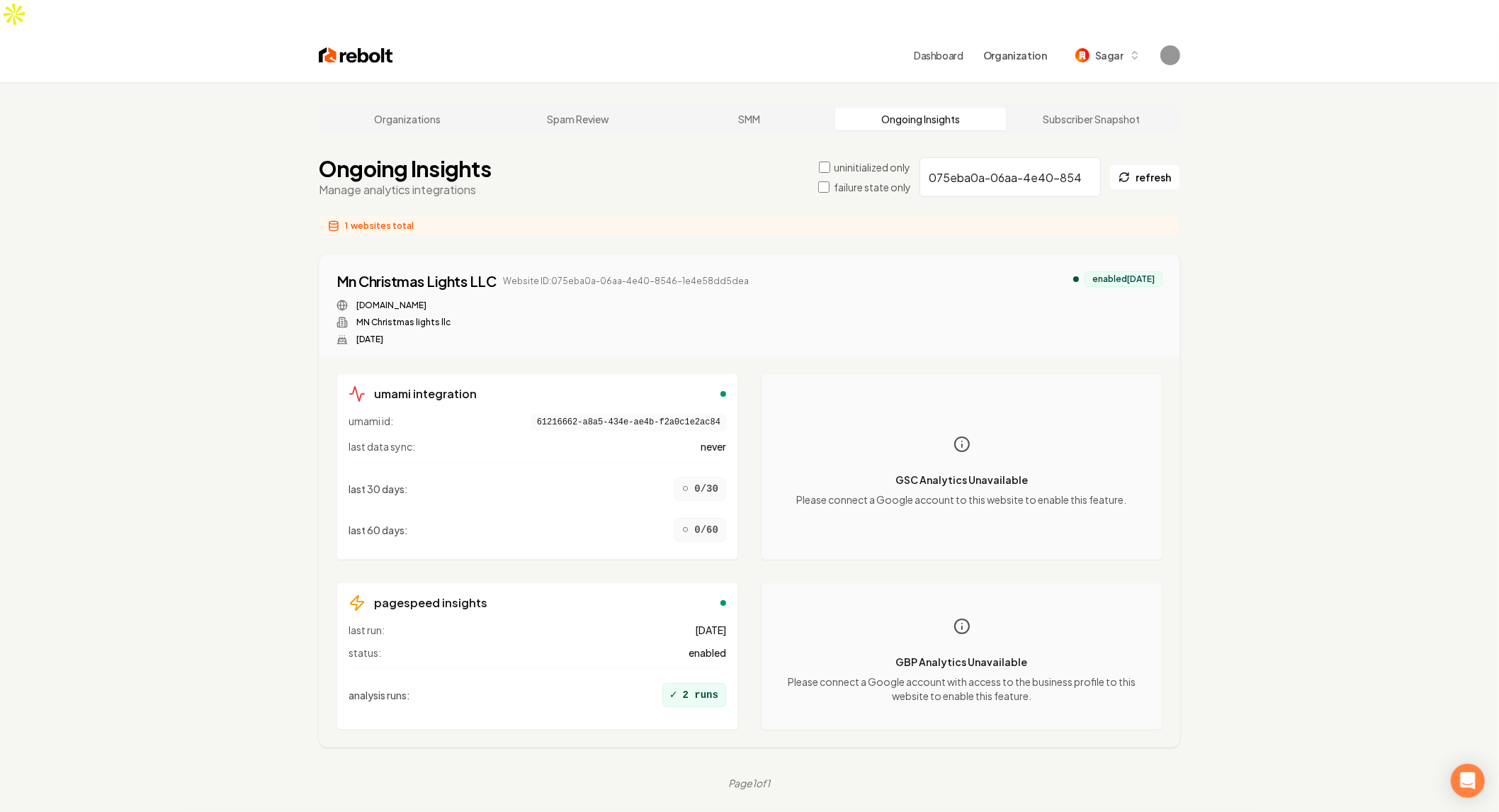
click at [1054, 158] on input "075eba0a-06aa-4e40-8546-1e4e58dd5dea" at bounding box center [1010, 177] width 181 height 39
click at [1086, 158] on input "075eba0a-06aa-4e40-8546-1e4e58dd5dea" at bounding box center [1010, 177] width 181 height 39
drag, startPoint x: 1149, startPoint y: 482, endPoint x: 953, endPoint y: 156, distance: 380.4
click at [1149, 480] on div "GSC Analytics Unavailable Please connect a Google account to this website to en…" at bounding box center [961, 466] width 377 height 163
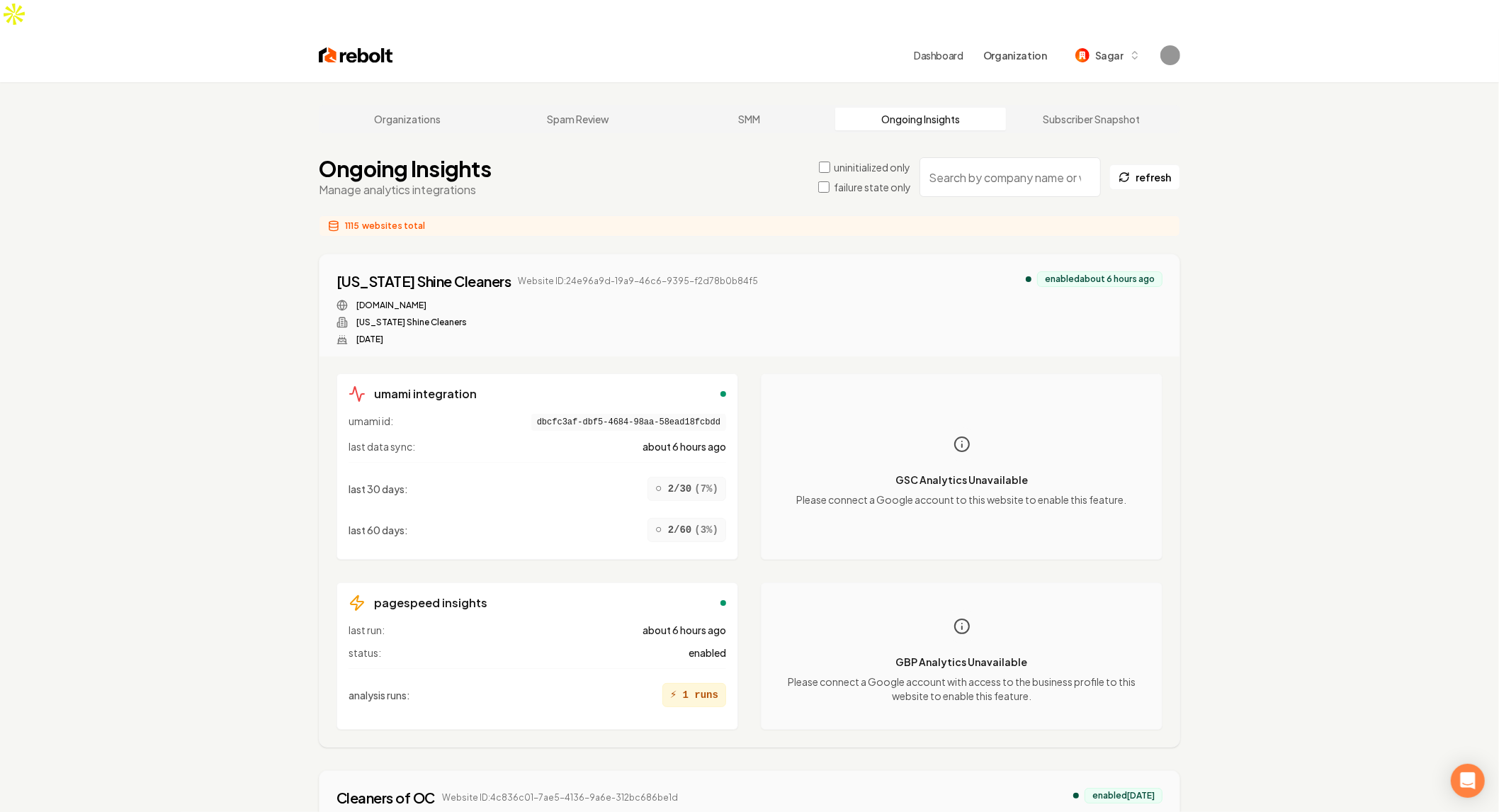
click at [844, 180] on label "failure state only" at bounding box center [872, 187] width 77 height 14
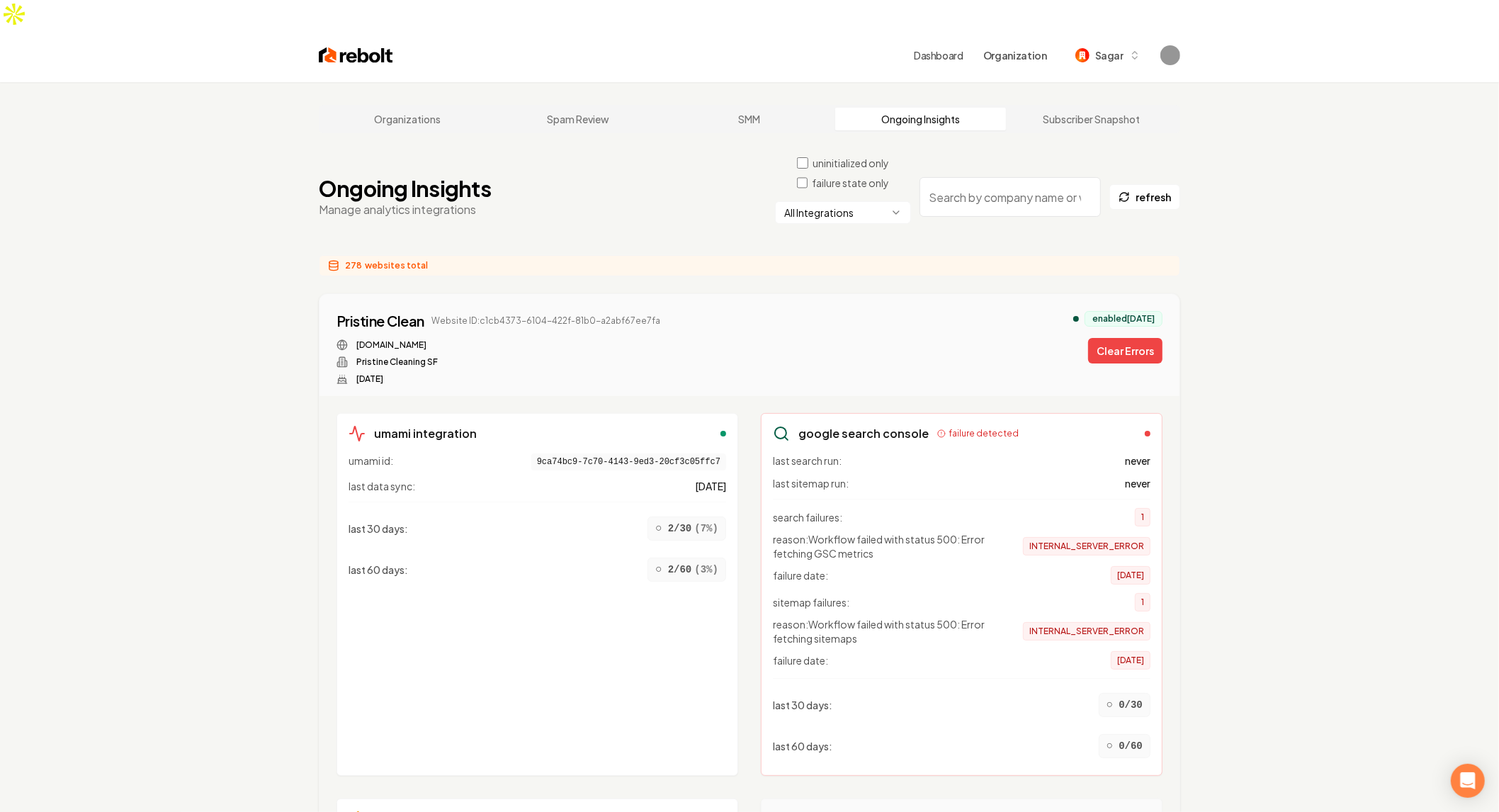
click at [645, 165] on div "Ongoing Insights Manage analytics integrations uninitialized only failure state…" at bounding box center [749, 197] width 862 height 82
click at [881, 189] on html "Dashboard Organization Sagar Organizations Spam Review SMM Ongoing Insights Sub…" at bounding box center [749, 406] width 1499 height 812
click at [881, 190] on html "Dashboard Organization Sagar Organizations Spam Review SMM Ongoing Insights Sub…" at bounding box center [756, 406] width 1511 height 812
drag, startPoint x: 571, startPoint y: 226, endPoint x: 579, endPoint y: 225, distance: 8.1
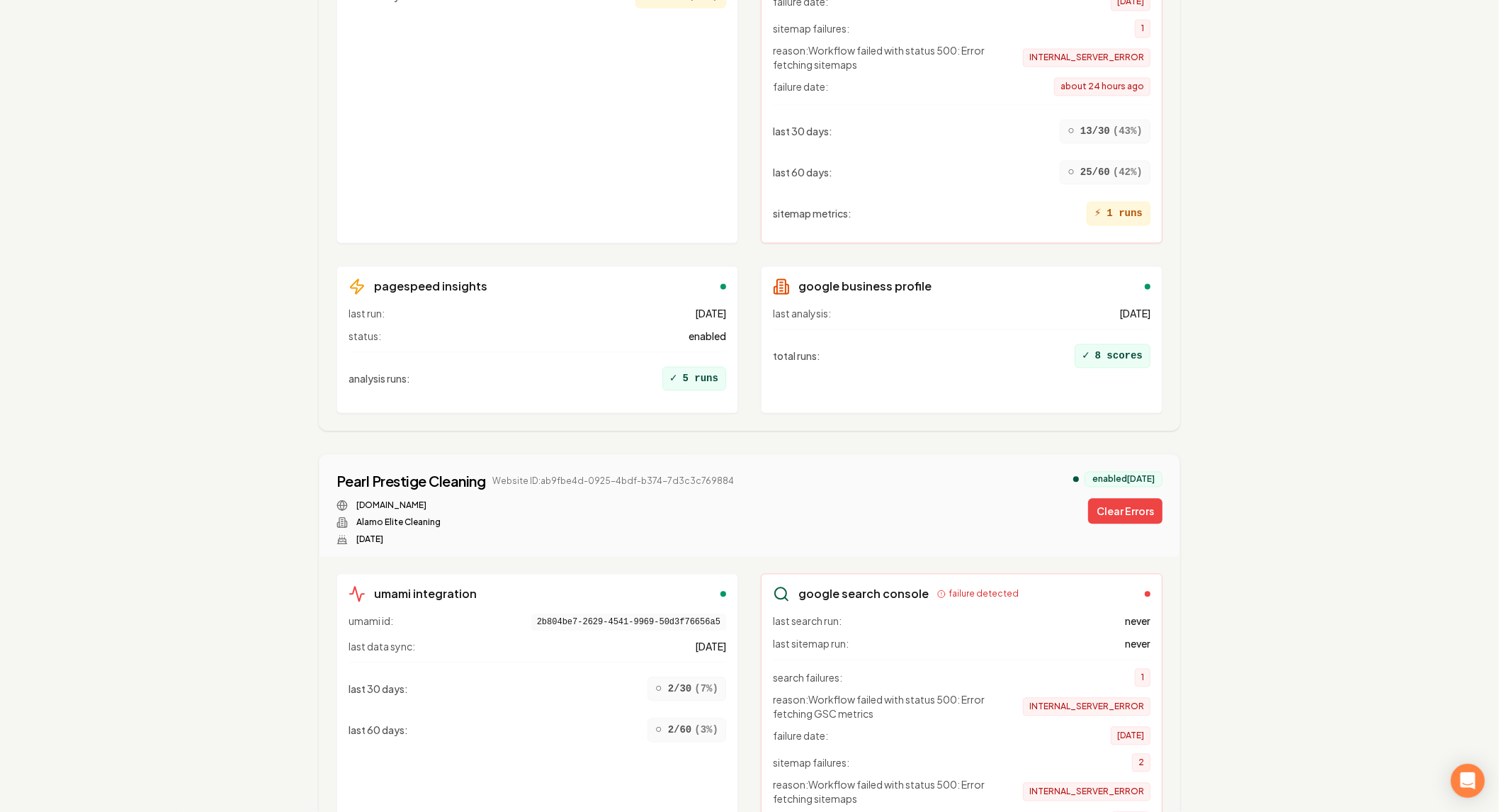
scroll to position [2833, 0]
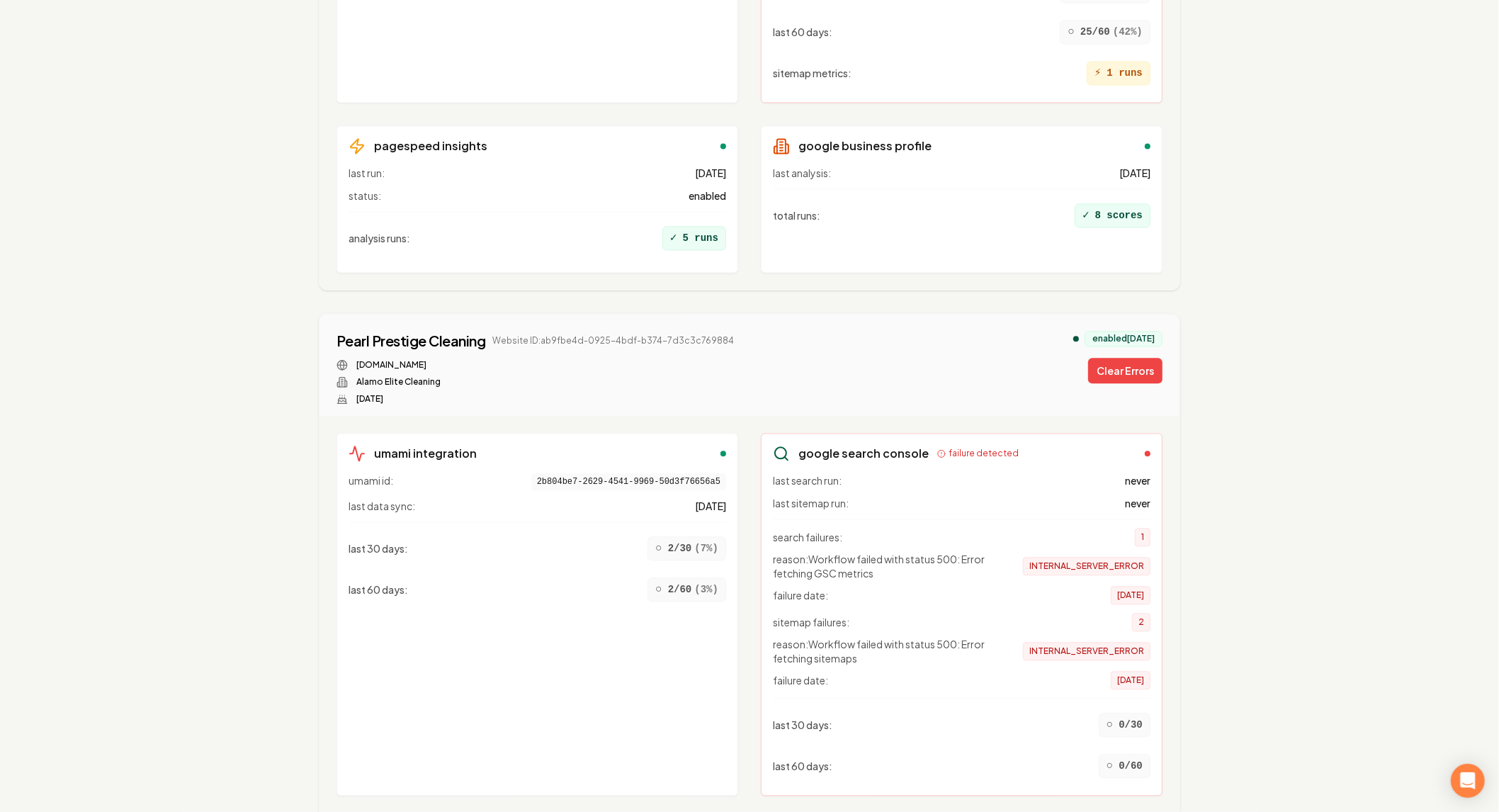
click at [919, 314] on div "Pearl Prestige Cleaning Website ID: ab9fbe4d-0925-4bdf-b374-7d3c3c769884 pearlp…" at bounding box center [749, 364] width 860 height 102
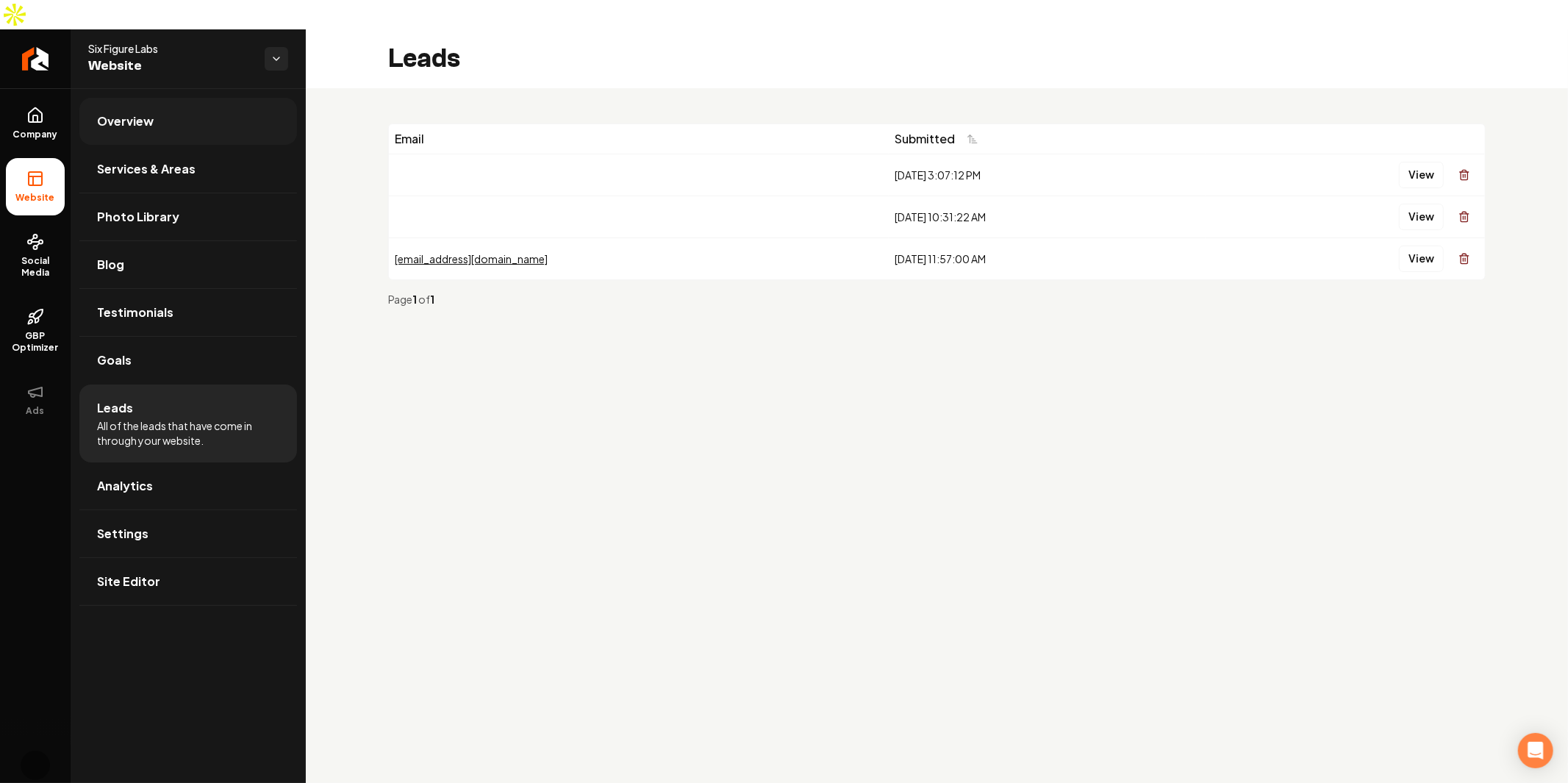
click at [208, 98] on link "Overview" at bounding box center [188, 121] width 218 height 47
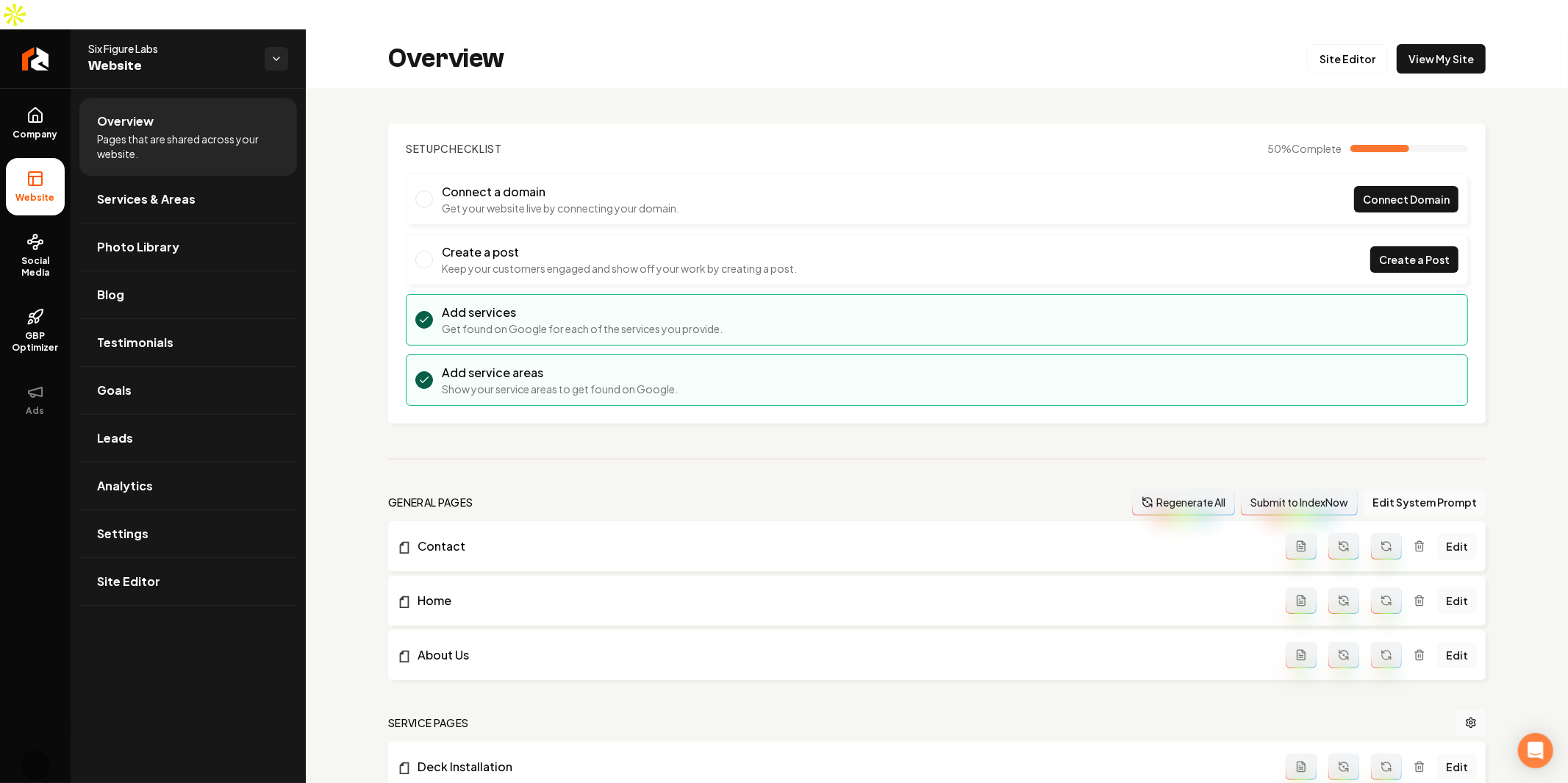
scroll to position [503, 0]
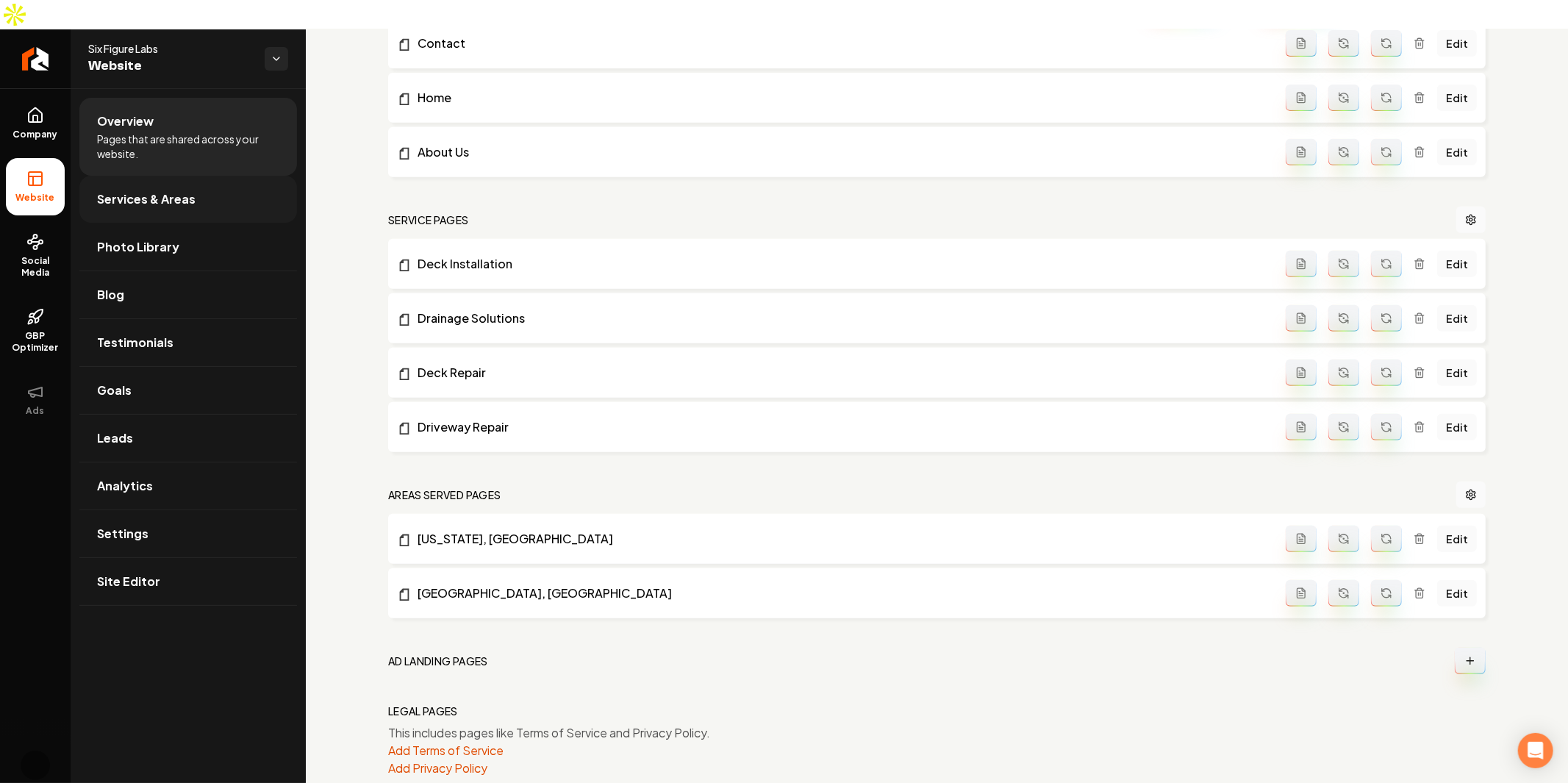
click at [159, 190] on span "Services & Areas" at bounding box center [146, 199] width 99 height 18
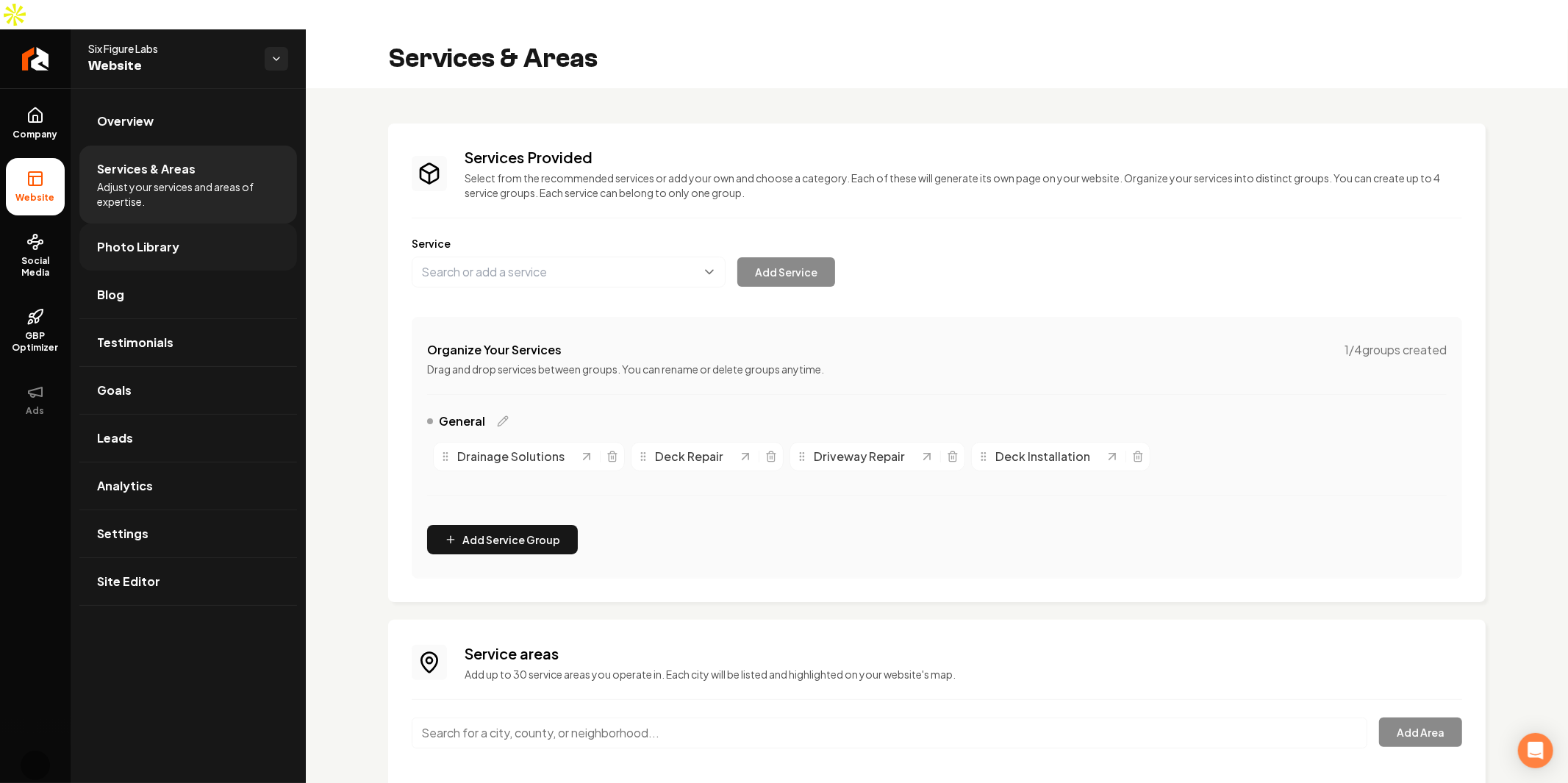
click at [179, 234] on link "Photo Library" at bounding box center [188, 247] width 218 height 47
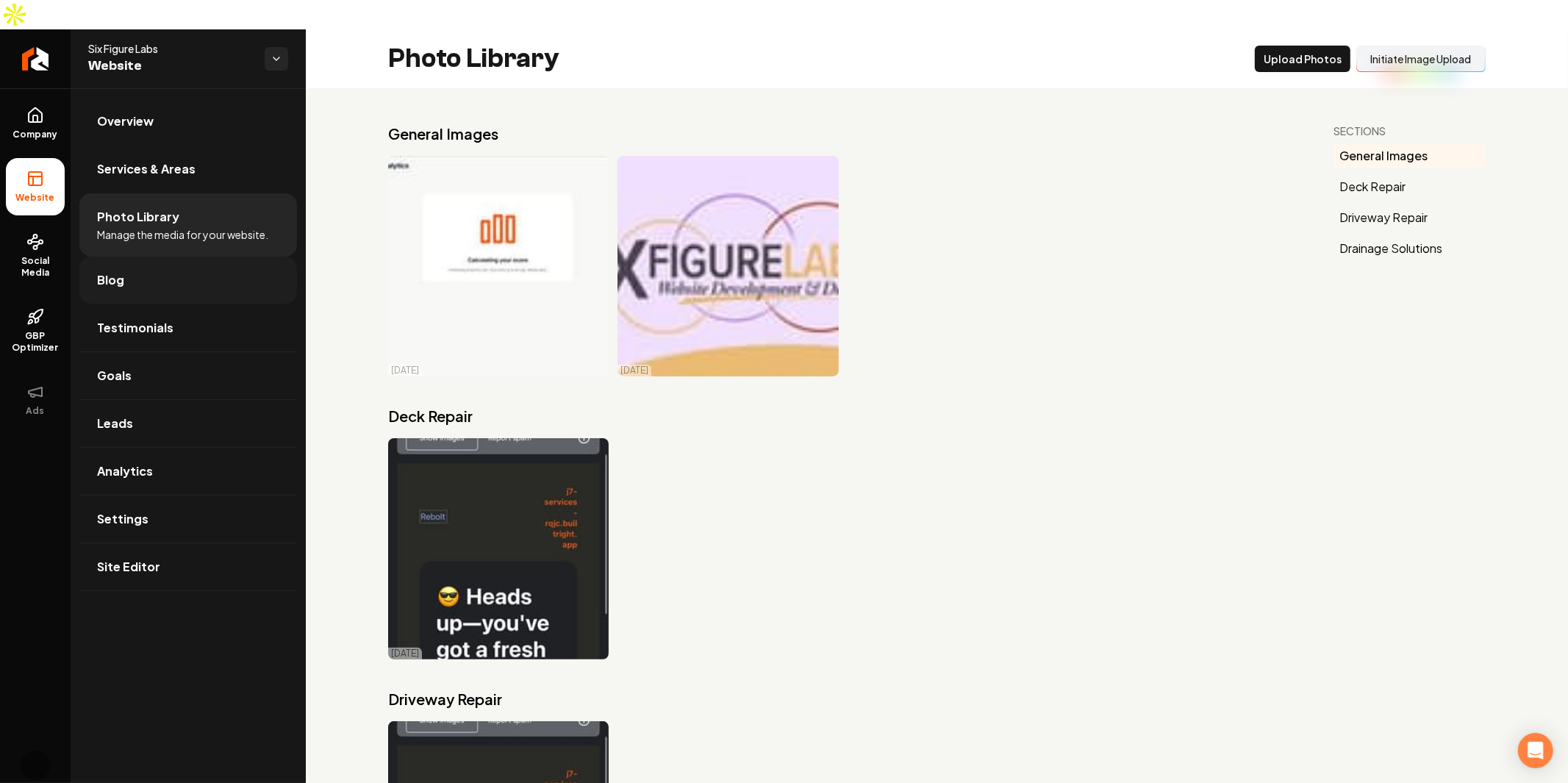
click at [204, 256] on link "Blog" at bounding box center [188, 279] width 218 height 47
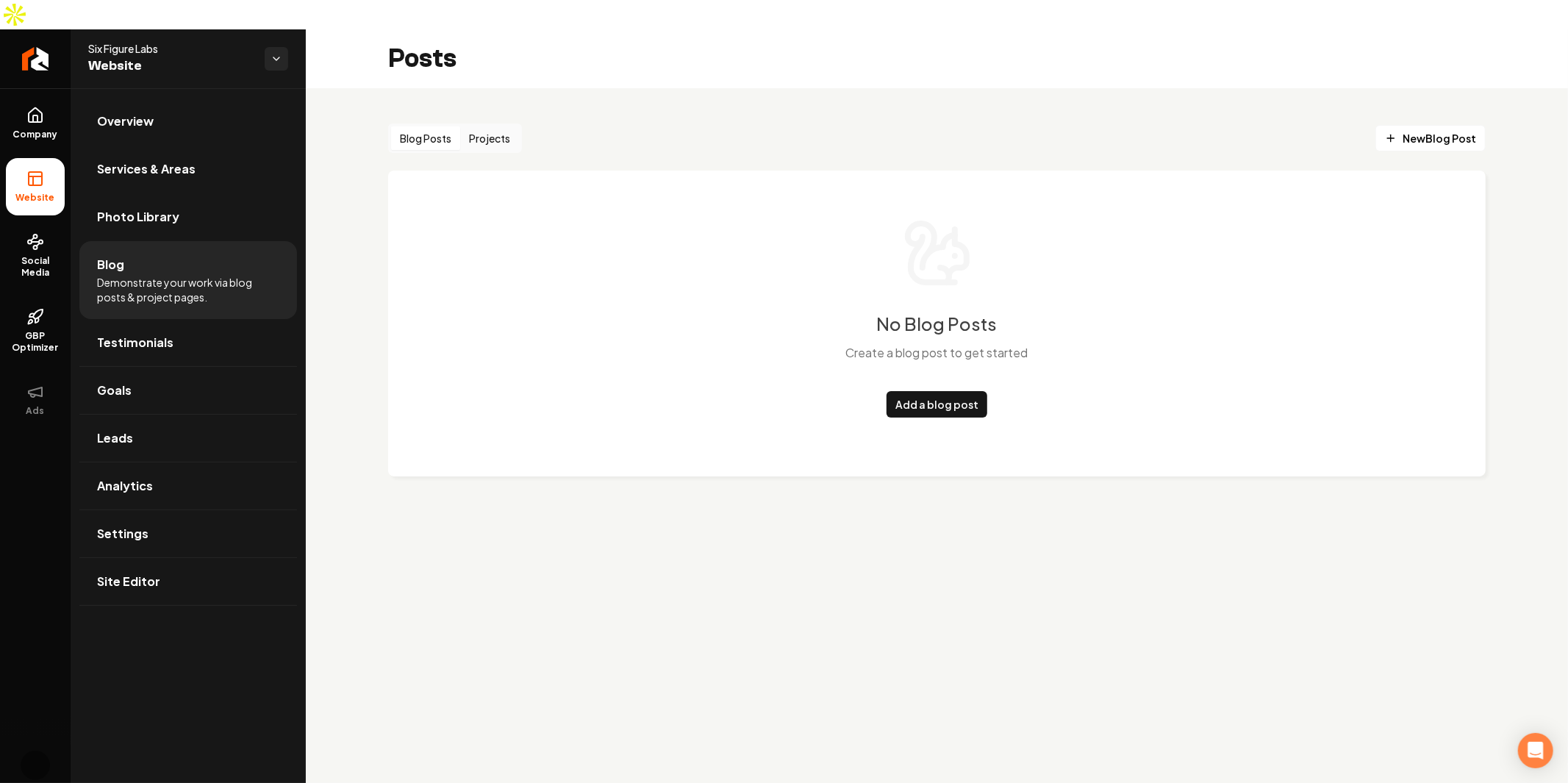
click at [594, 421] on div "No Blog Posts Create a blog post to get started Add a blog post" at bounding box center [936, 324] width 1098 height 306
click at [180, 415] on link "Leads" at bounding box center [188, 438] width 218 height 47
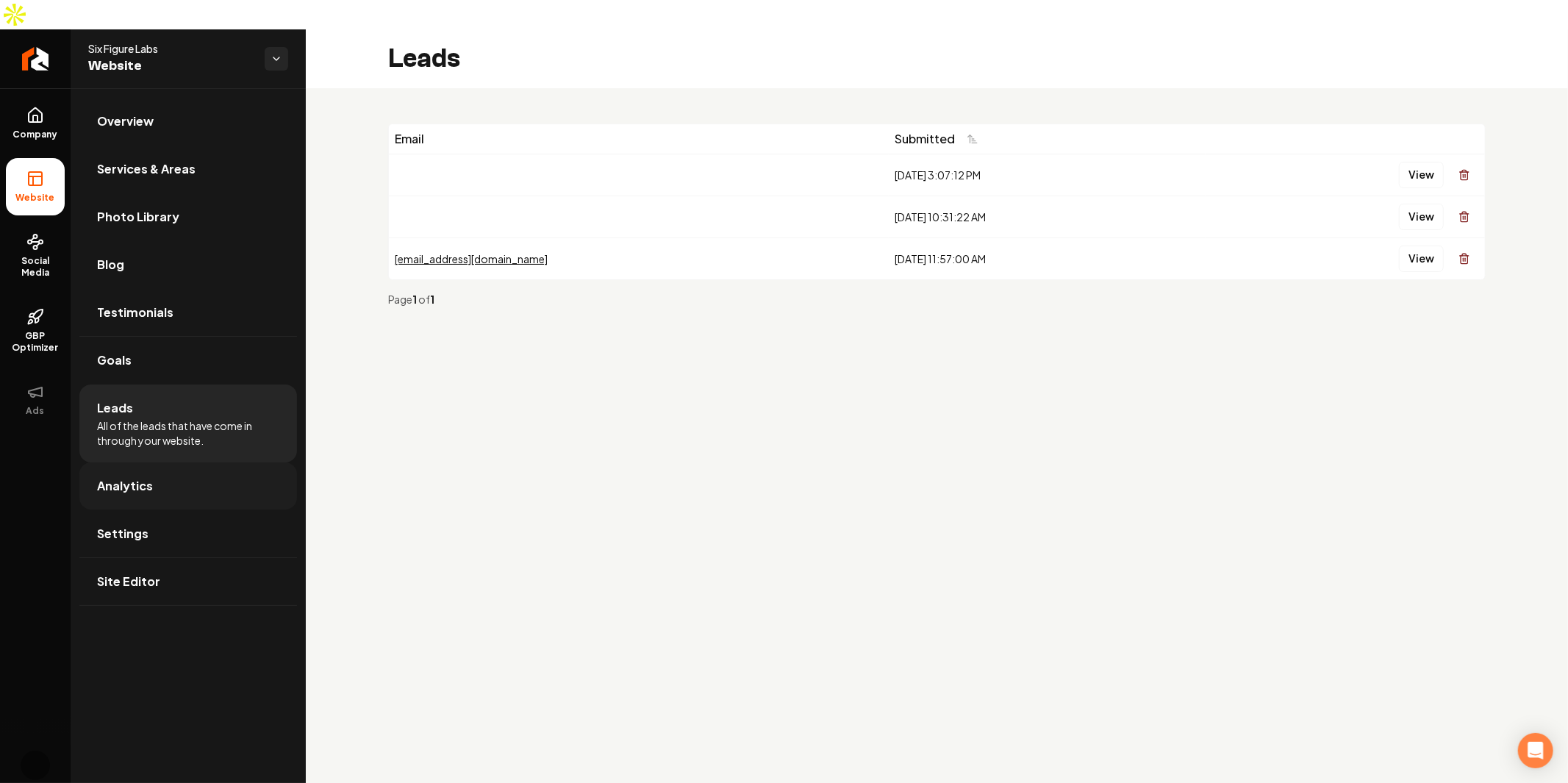
click at [192, 462] on link "Analytics" at bounding box center [188, 485] width 218 height 47
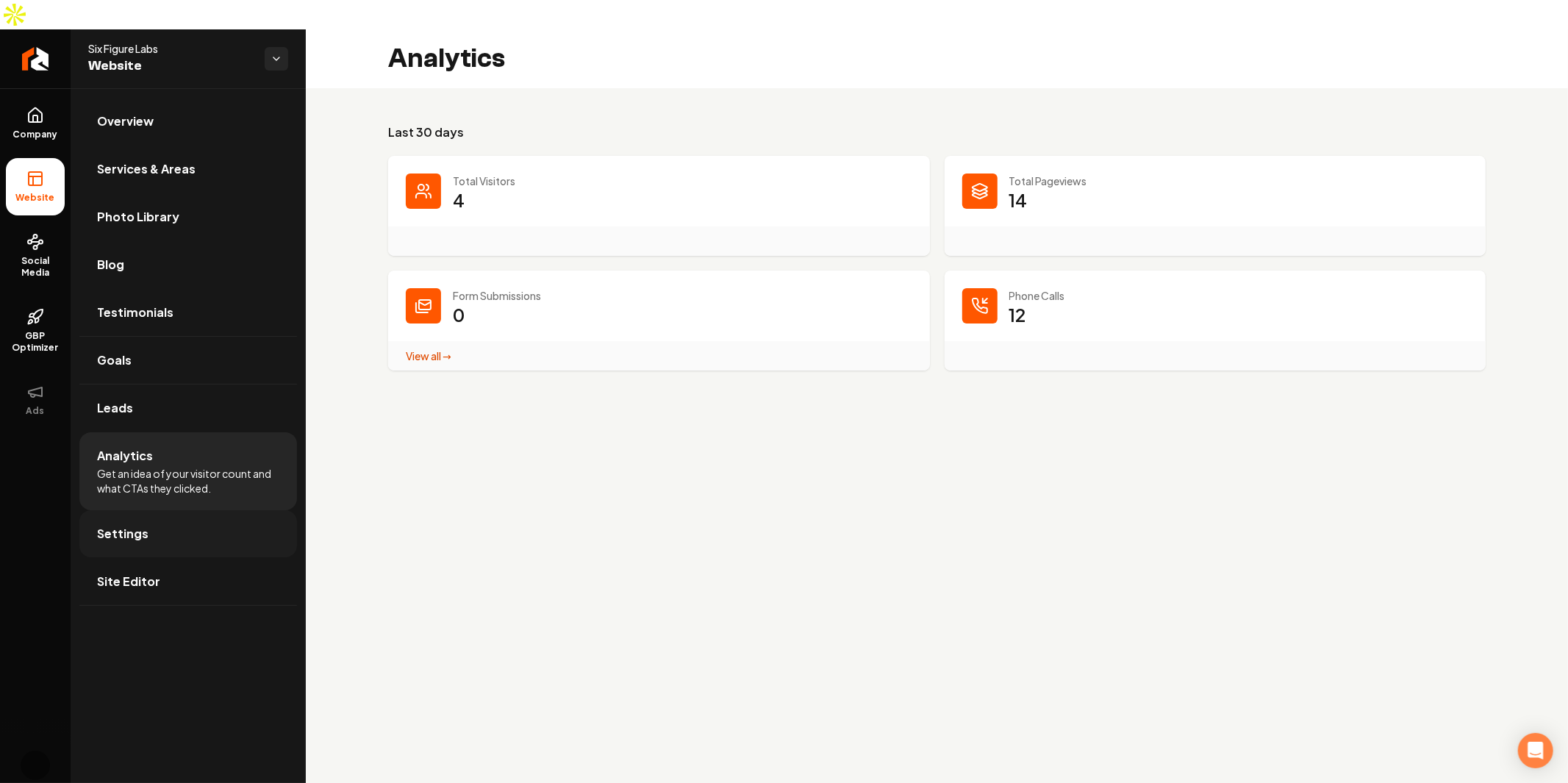
click at [186, 510] on link "Settings" at bounding box center [188, 533] width 218 height 47
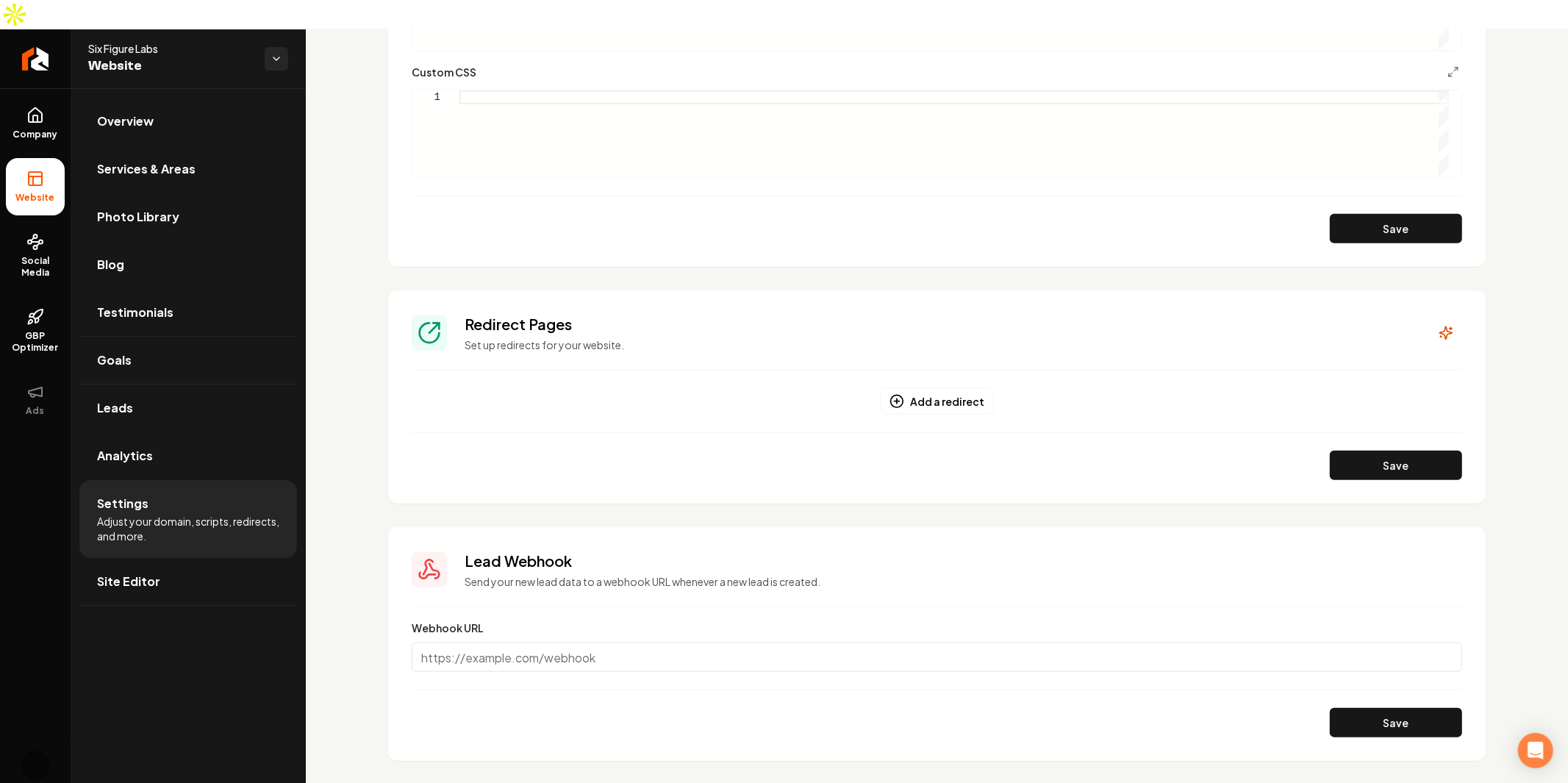
scroll to position [1033, 0]
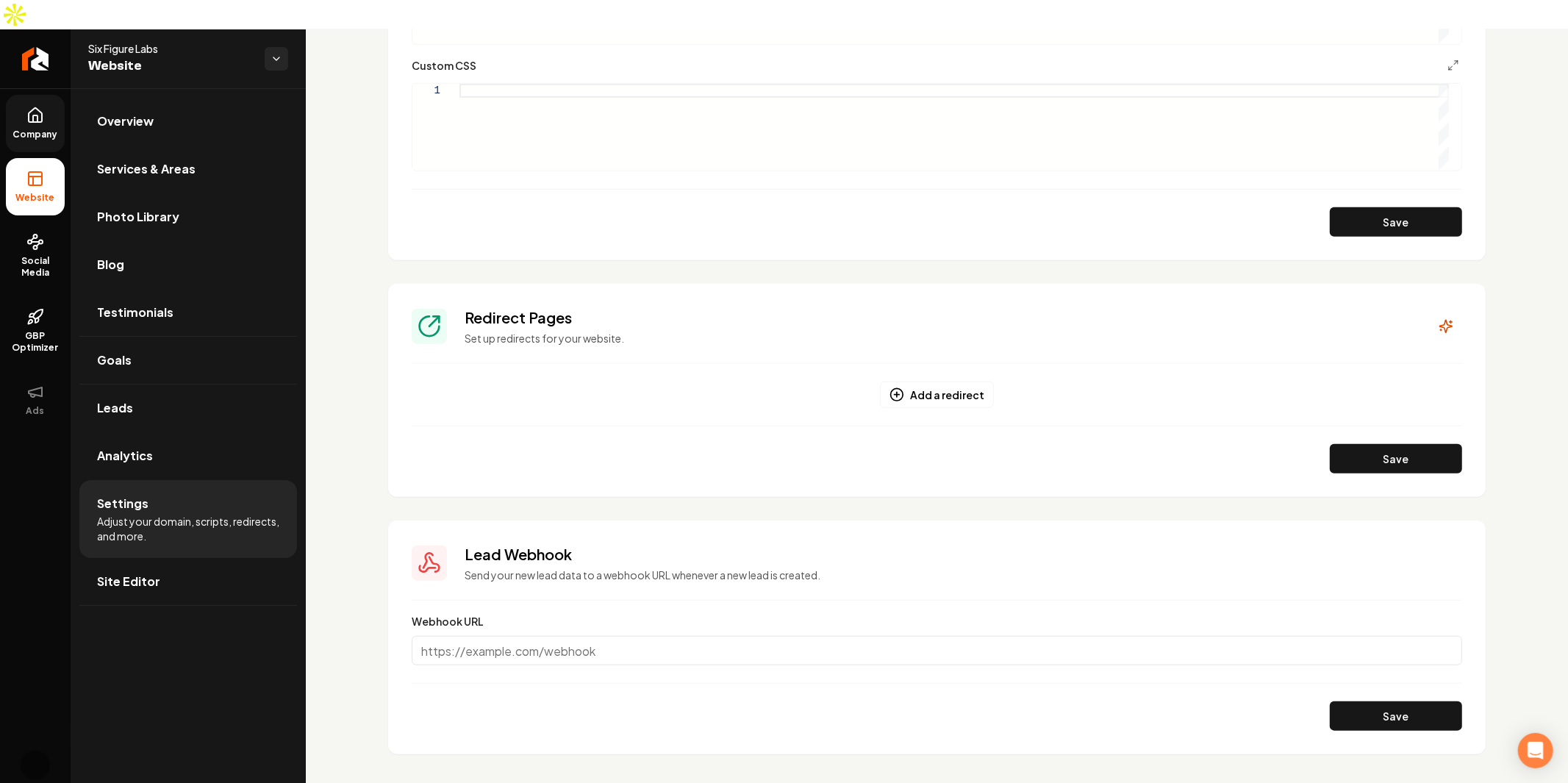
click at [25, 129] on span "Company" at bounding box center [36, 134] width 56 height 12
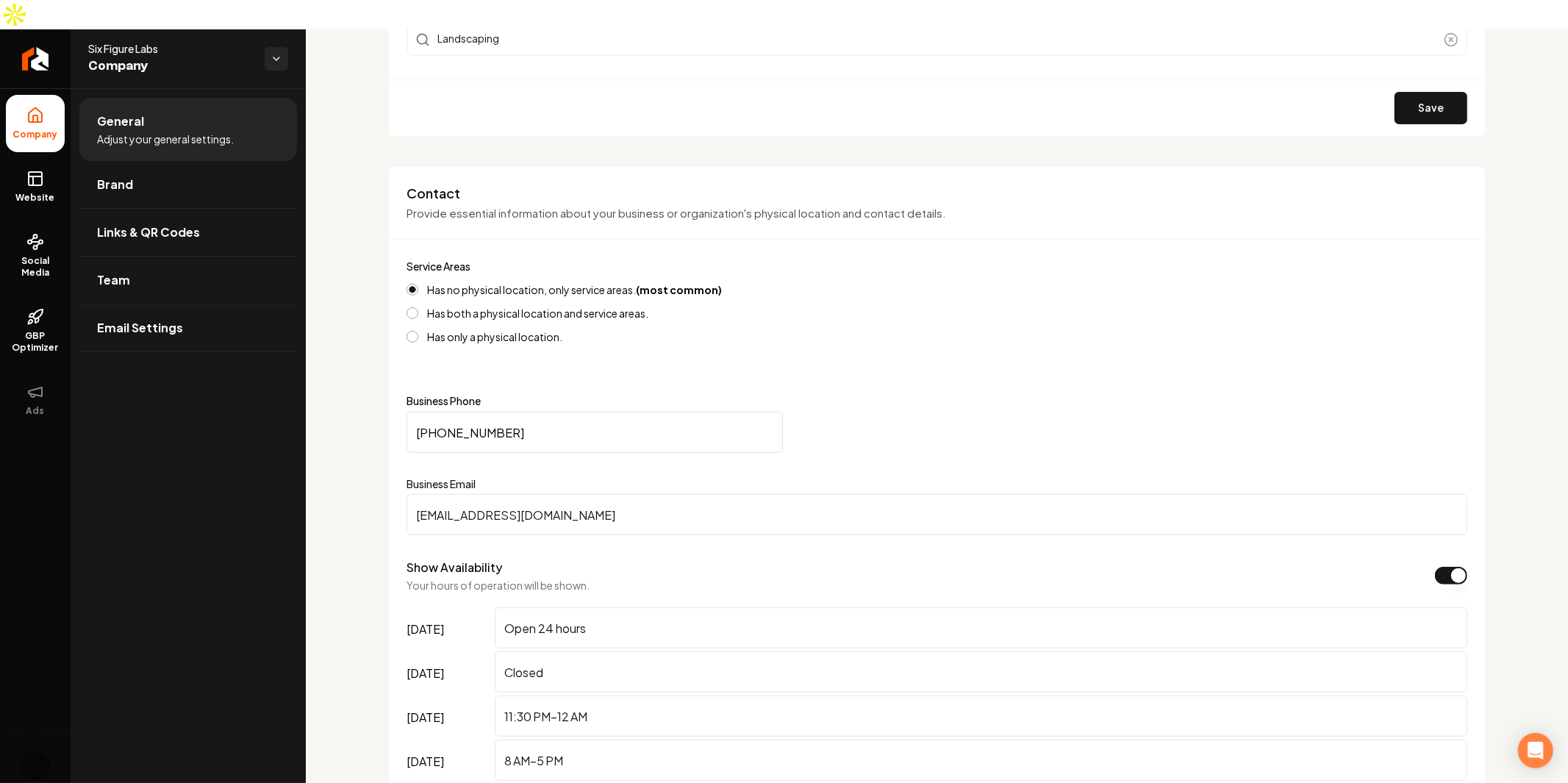
scroll to position [486, 0]
click at [196, 161] on link "Brand" at bounding box center [188, 184] width 218 height 47
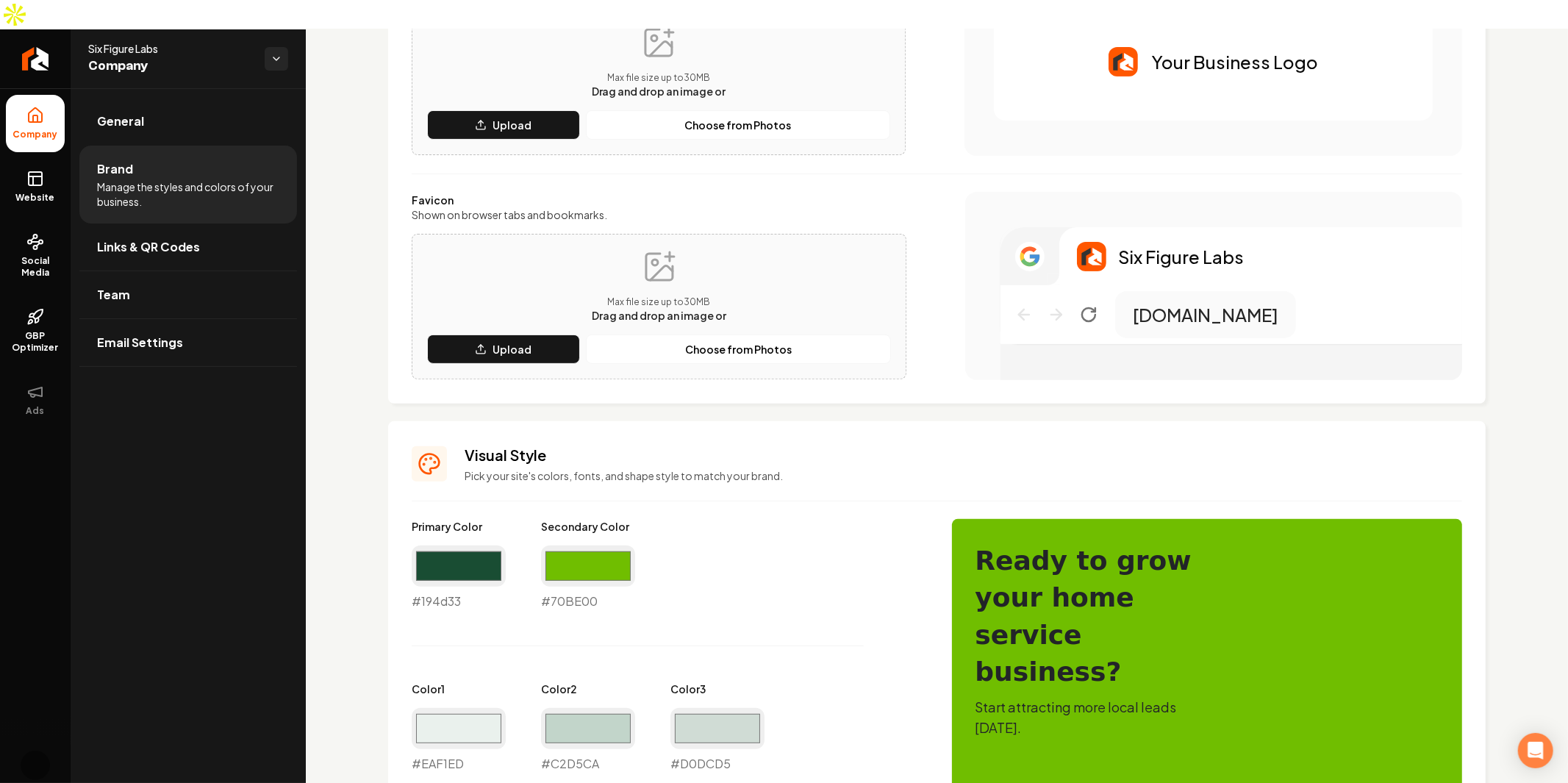
scroll to position [486, 0]
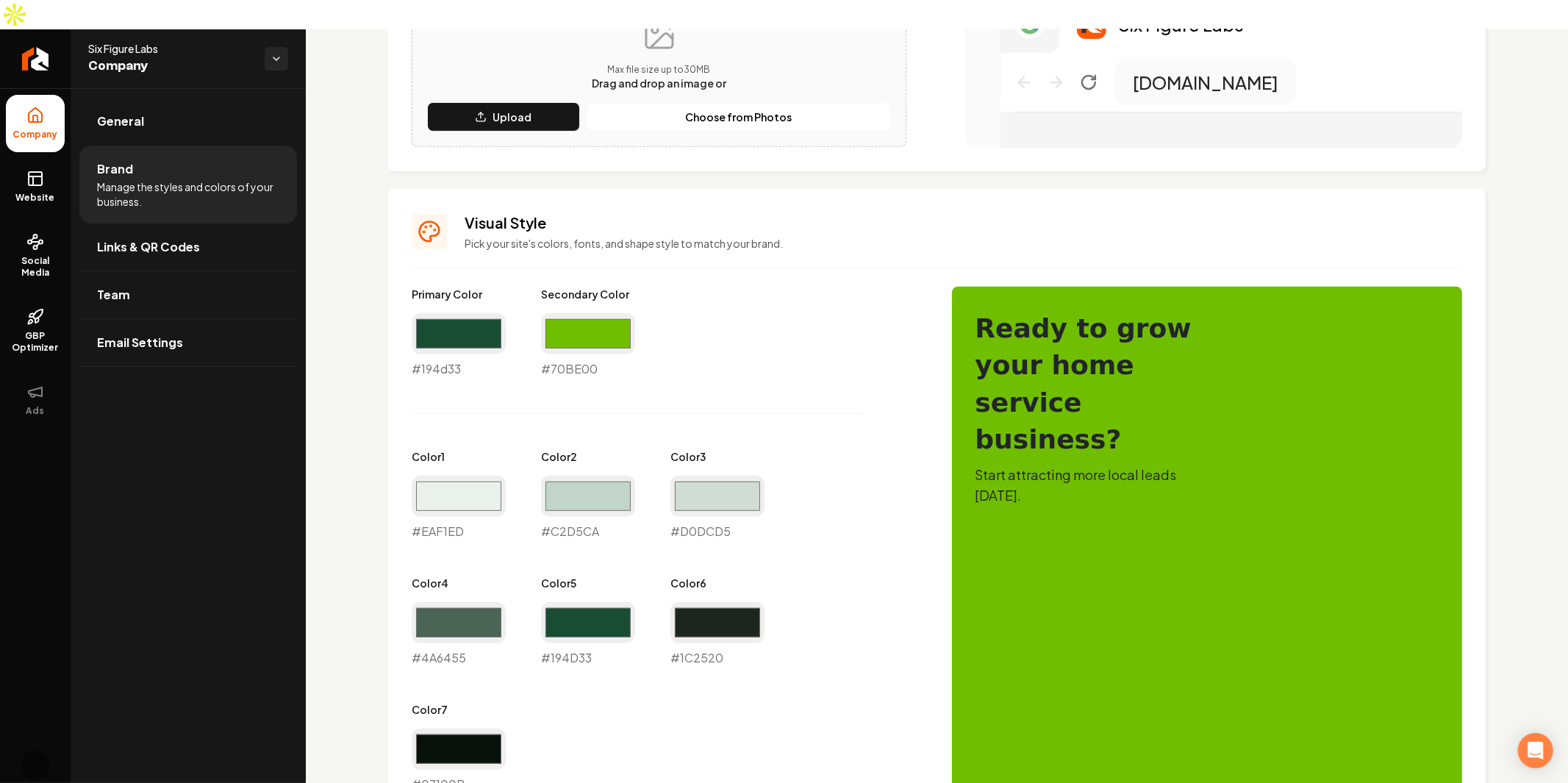
click at [1283, 189] on div "Visual Style Pick your site's colors, fonts, and shape style to match your bran…" at bounding box center [936, 698] width 1098 height 1018
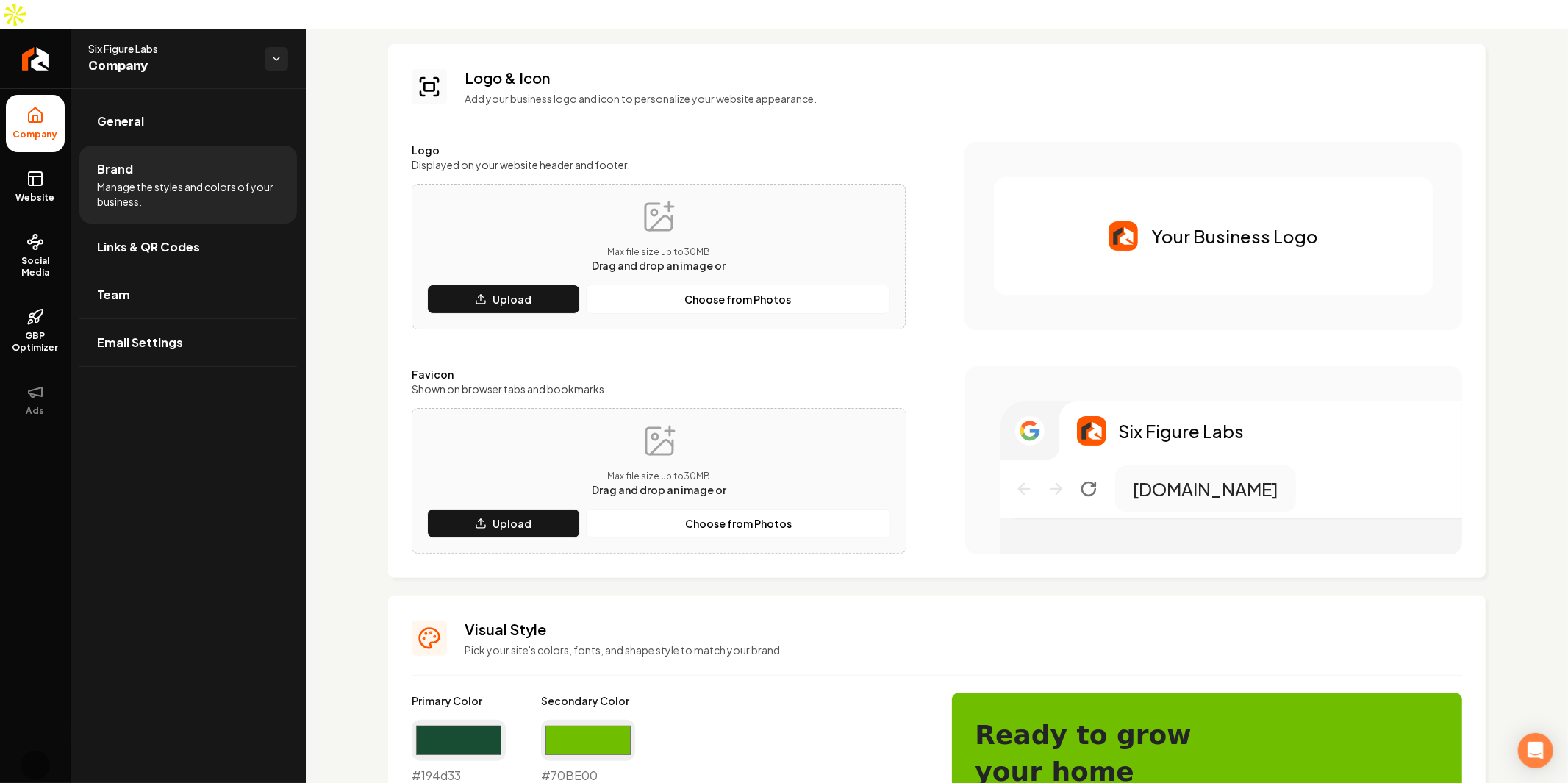
scroll to position [82, 0]
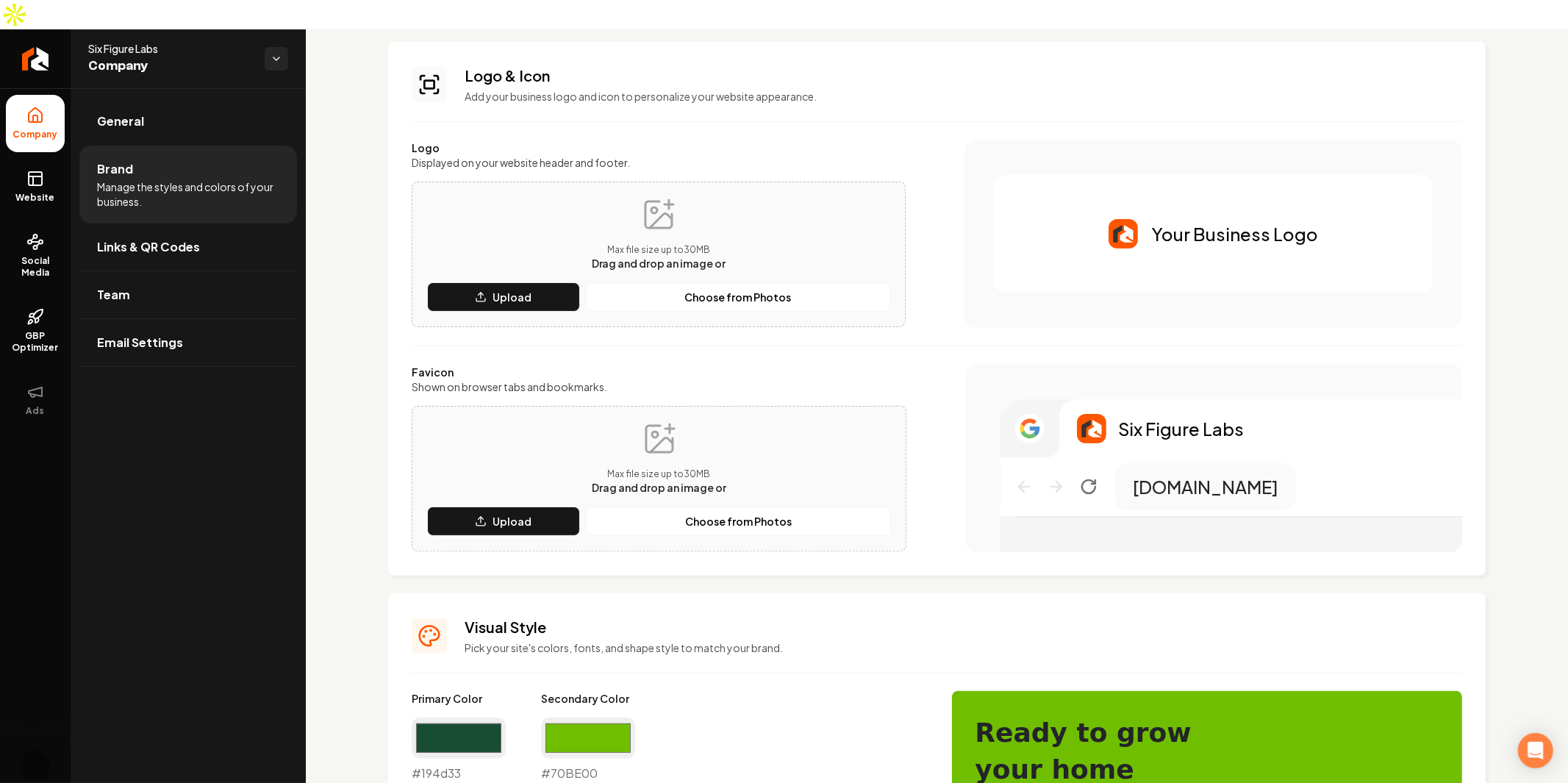
click at [1153, 224] on div "Your Business Logo" at bounding box center [1214, 233] width 439 height 117
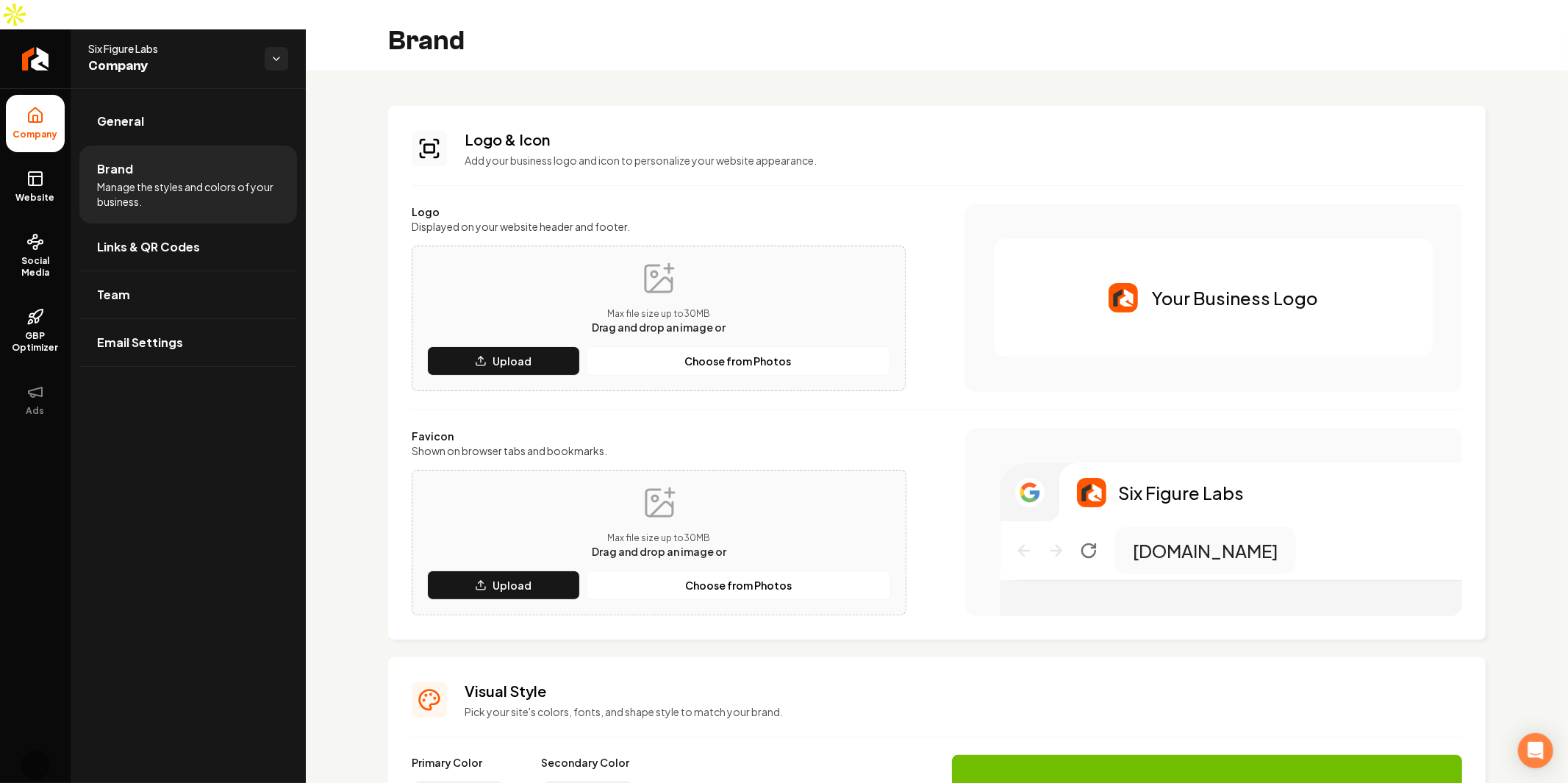
scroll to position [0, 0]
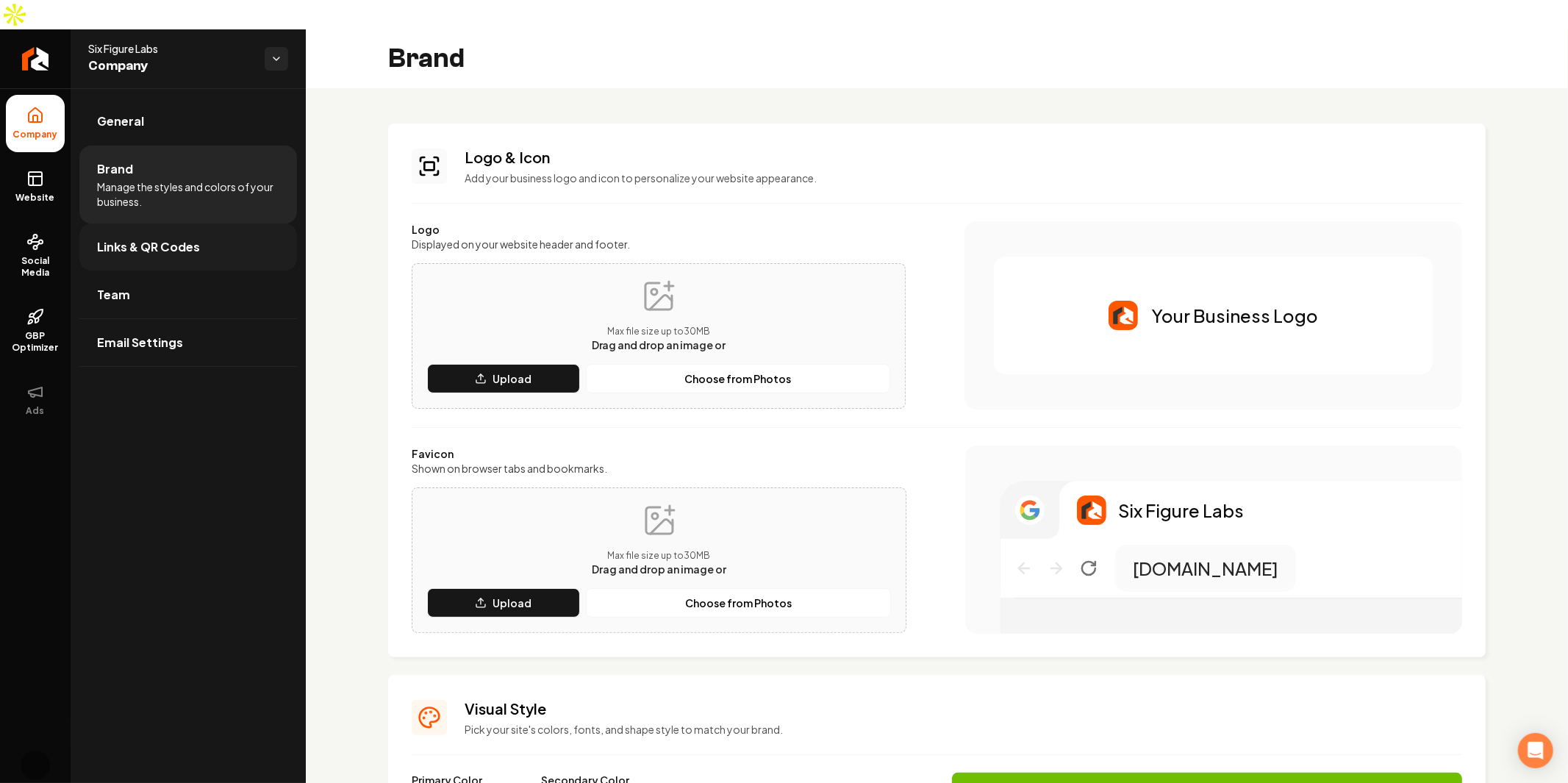
click at [153, 238] on span "Links & QR Codes" at bounding box center [149, 247] width 103 height 18
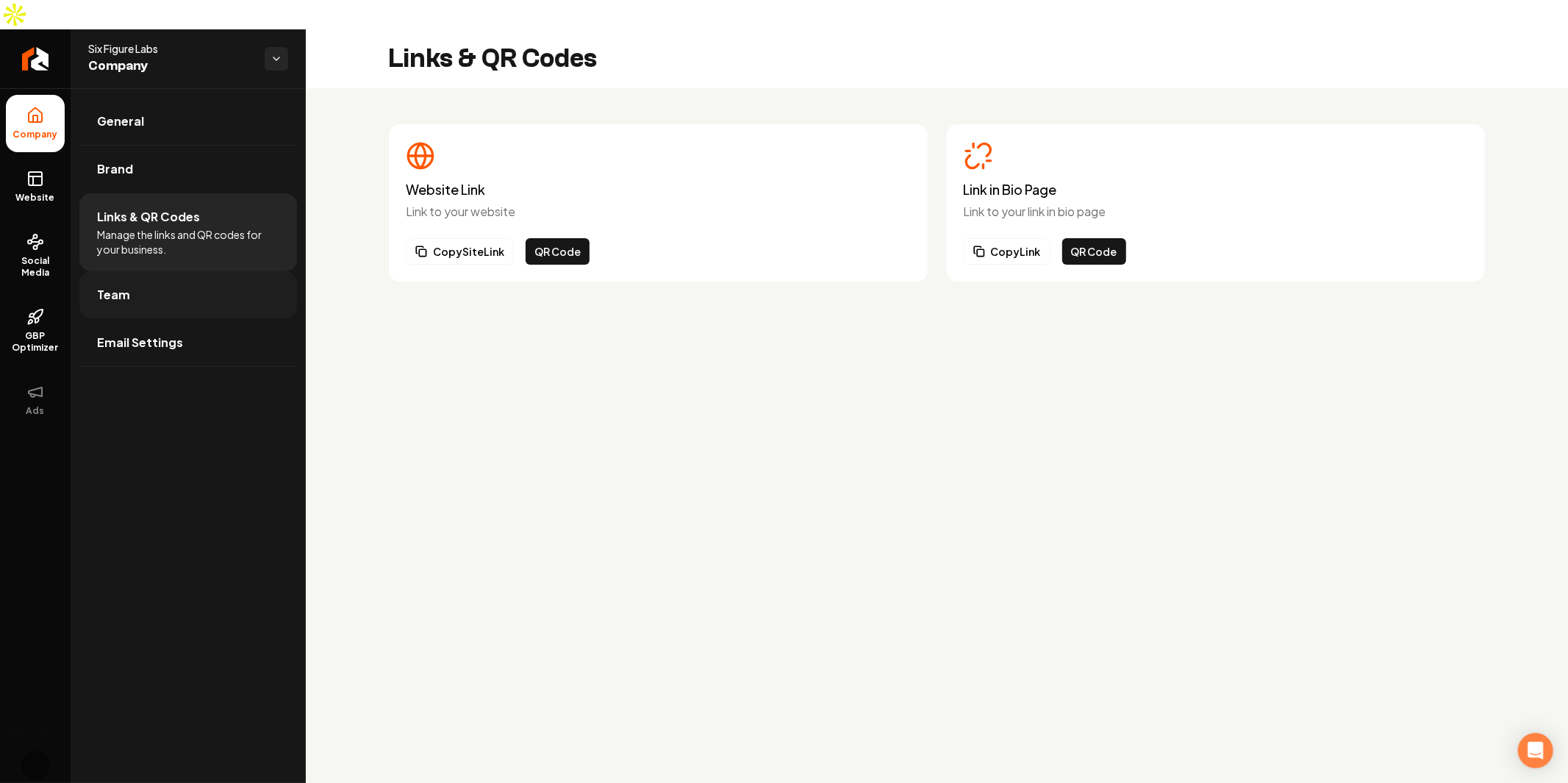
click at [144, 271] on link "Team" at bounding box center [188, 294] width 218 height 47
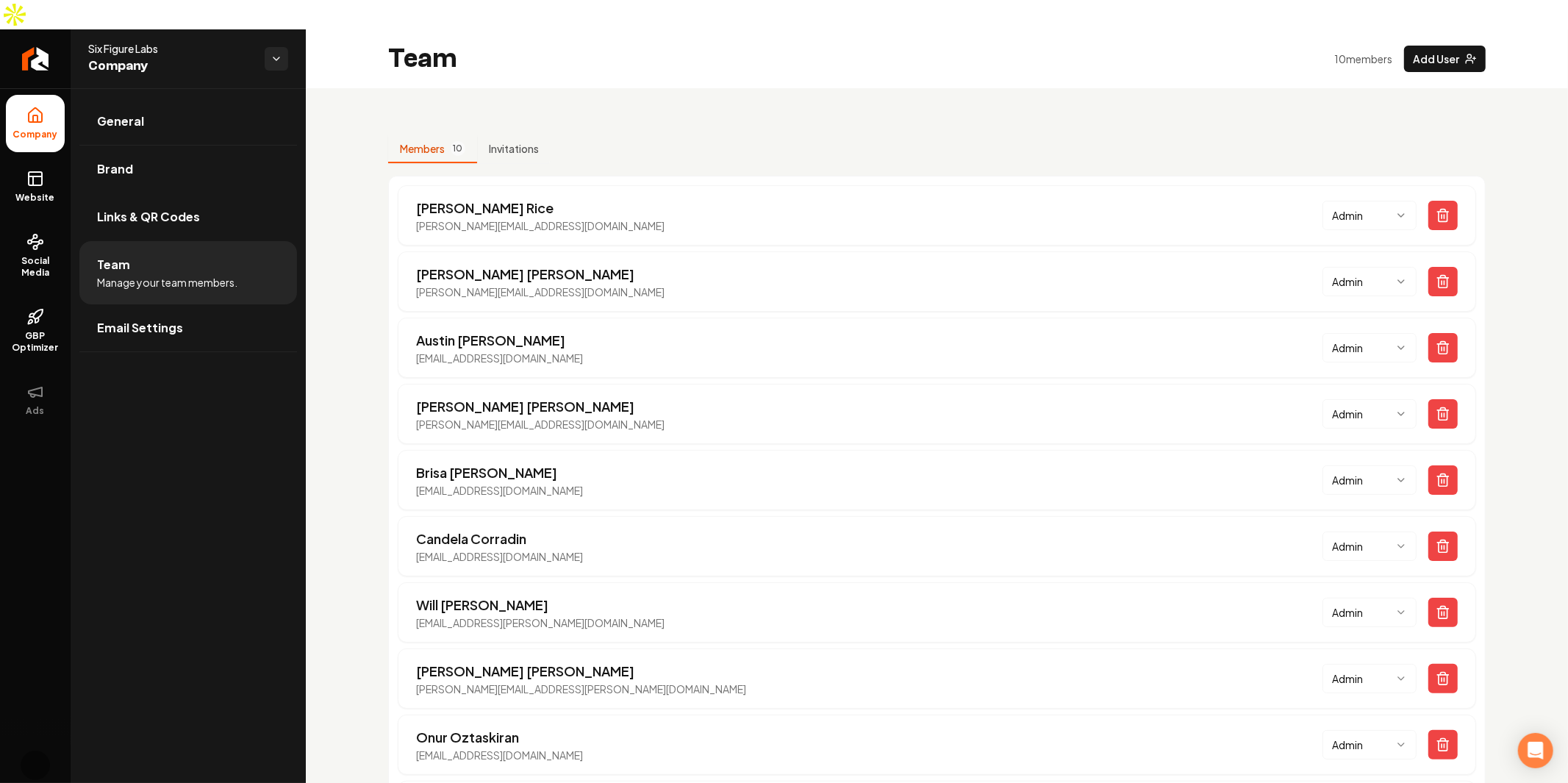
scroll to position [74, 0]
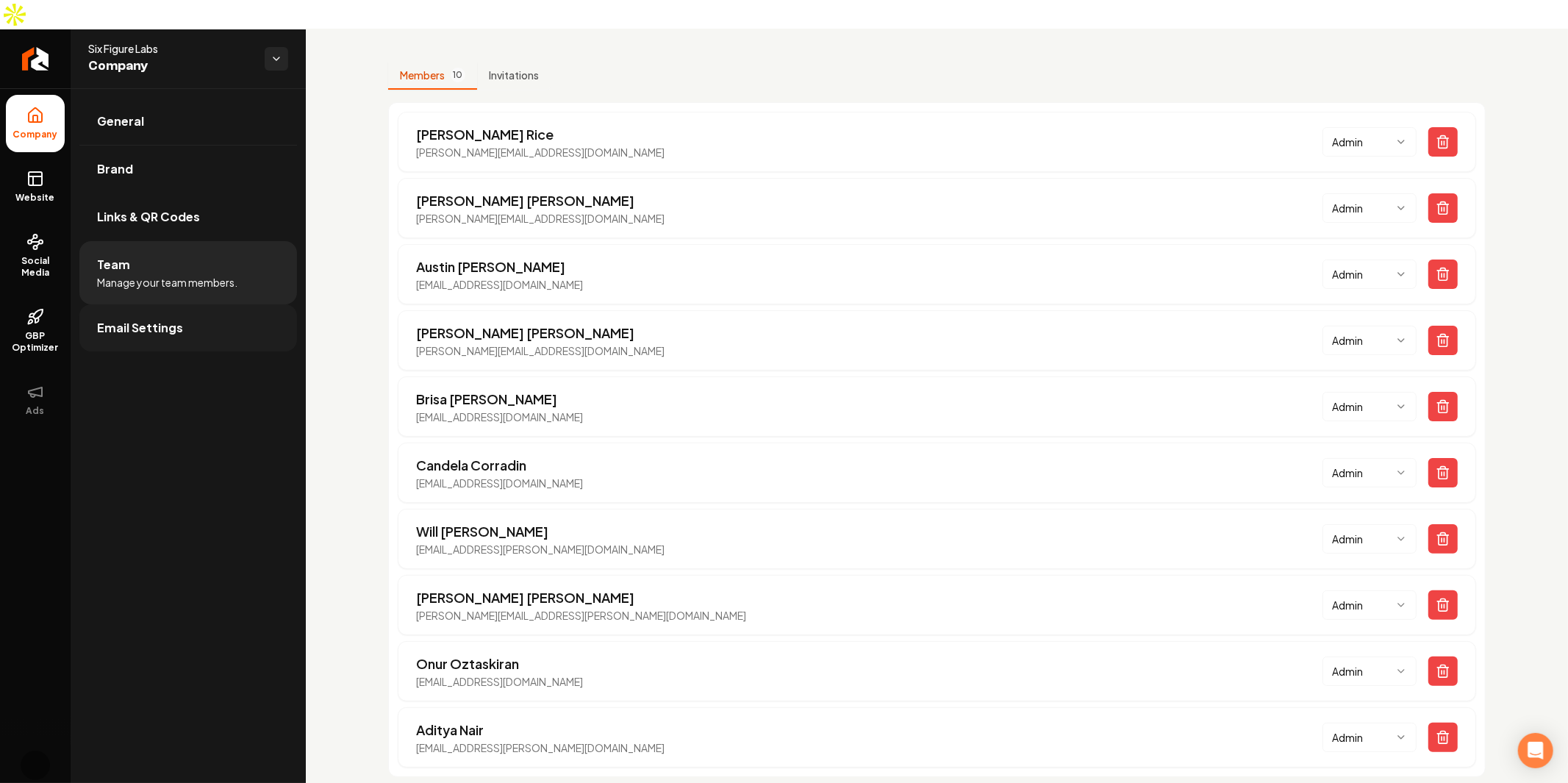
click at [201, 305] on link "Email Settings" at bounding box center [188, 328] width 218 height 47
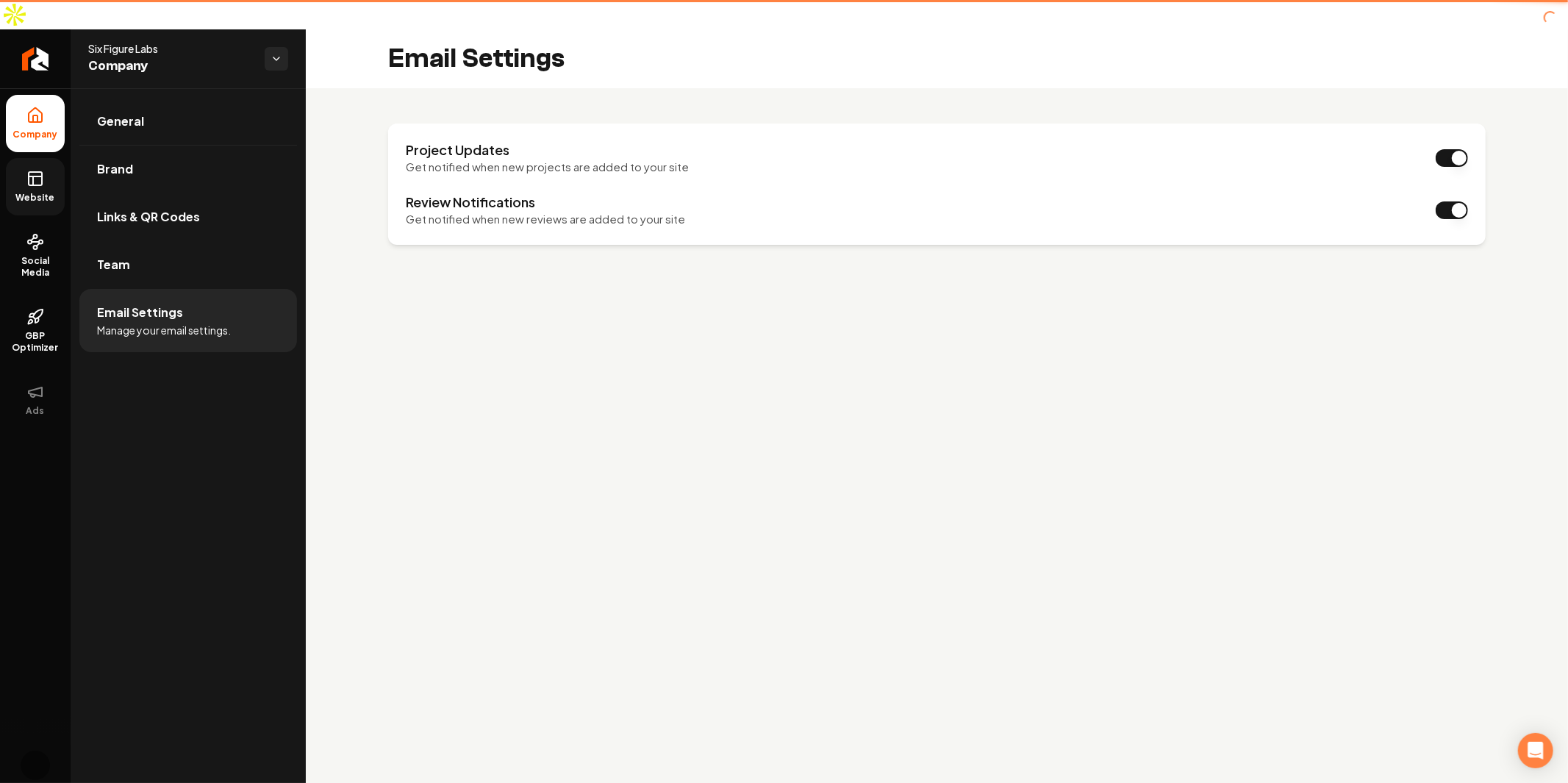
click at [34, 170] on icon at bounding box center [36, 179] width 18 height 18
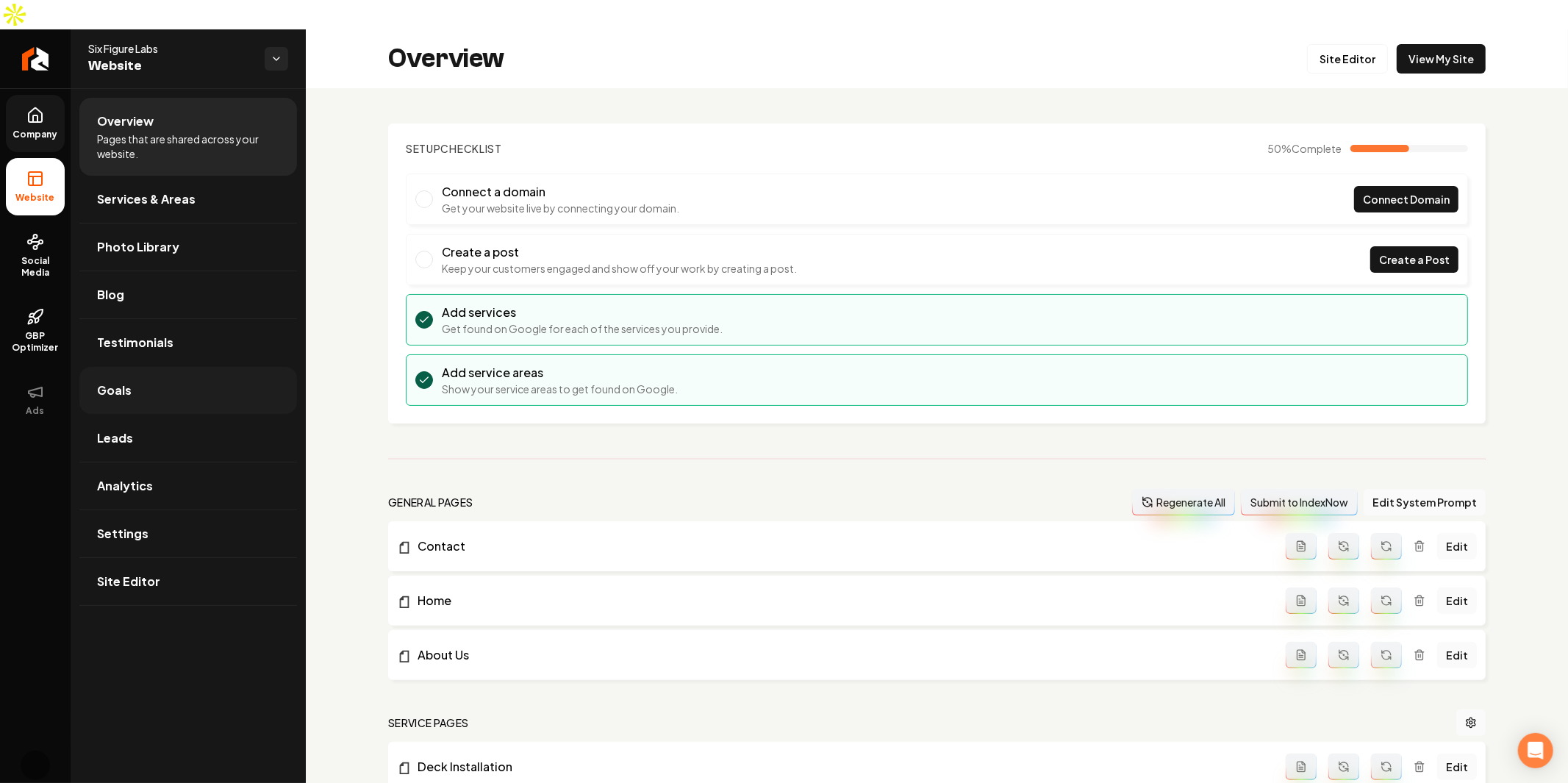
click at [207, 374] on link "Goals" at bounding box center [188, 390] width 218 height 47
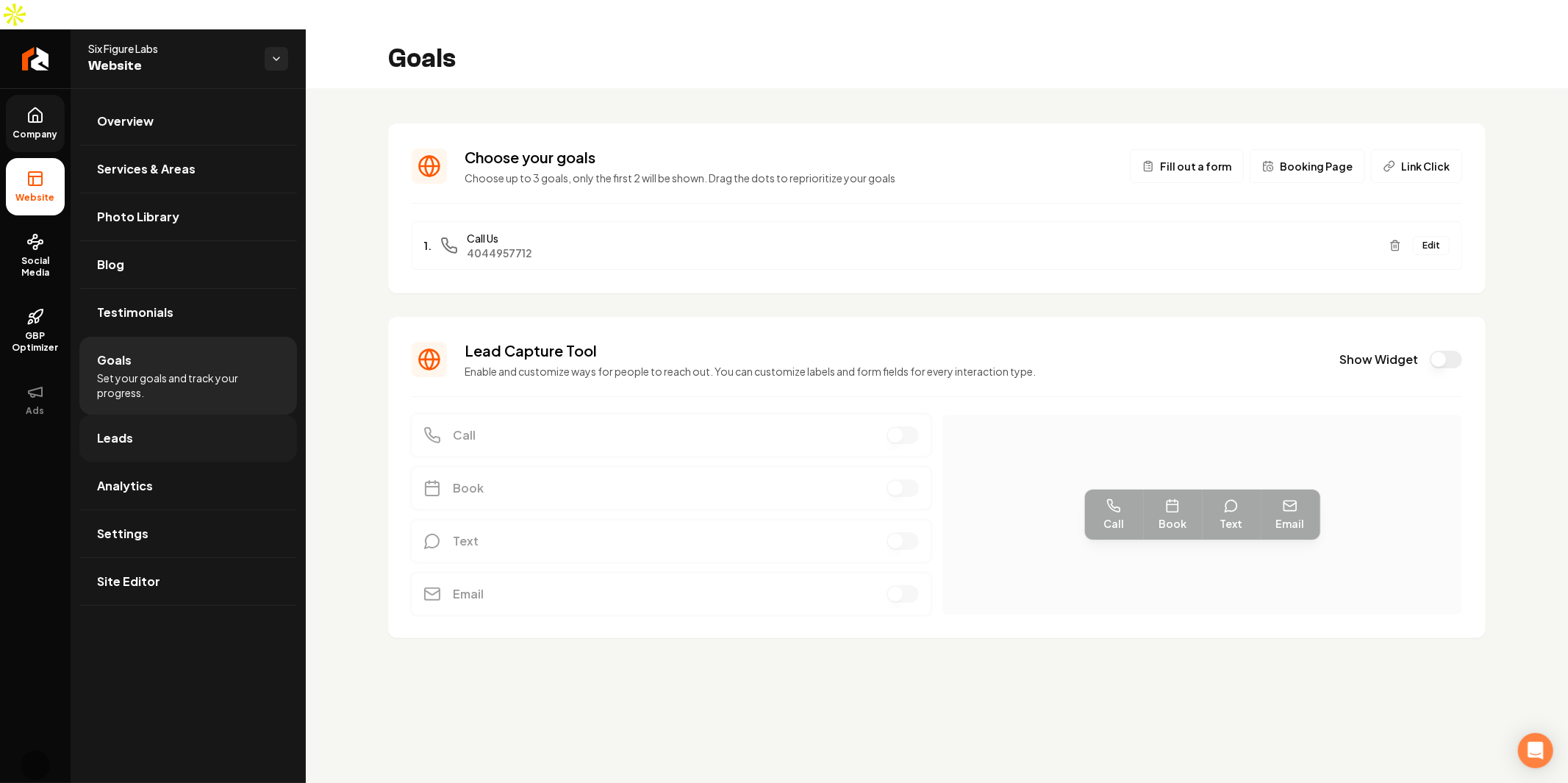
click at [172, 415] on link "Leads" at bounding box center [188, 438] width 218 height 47
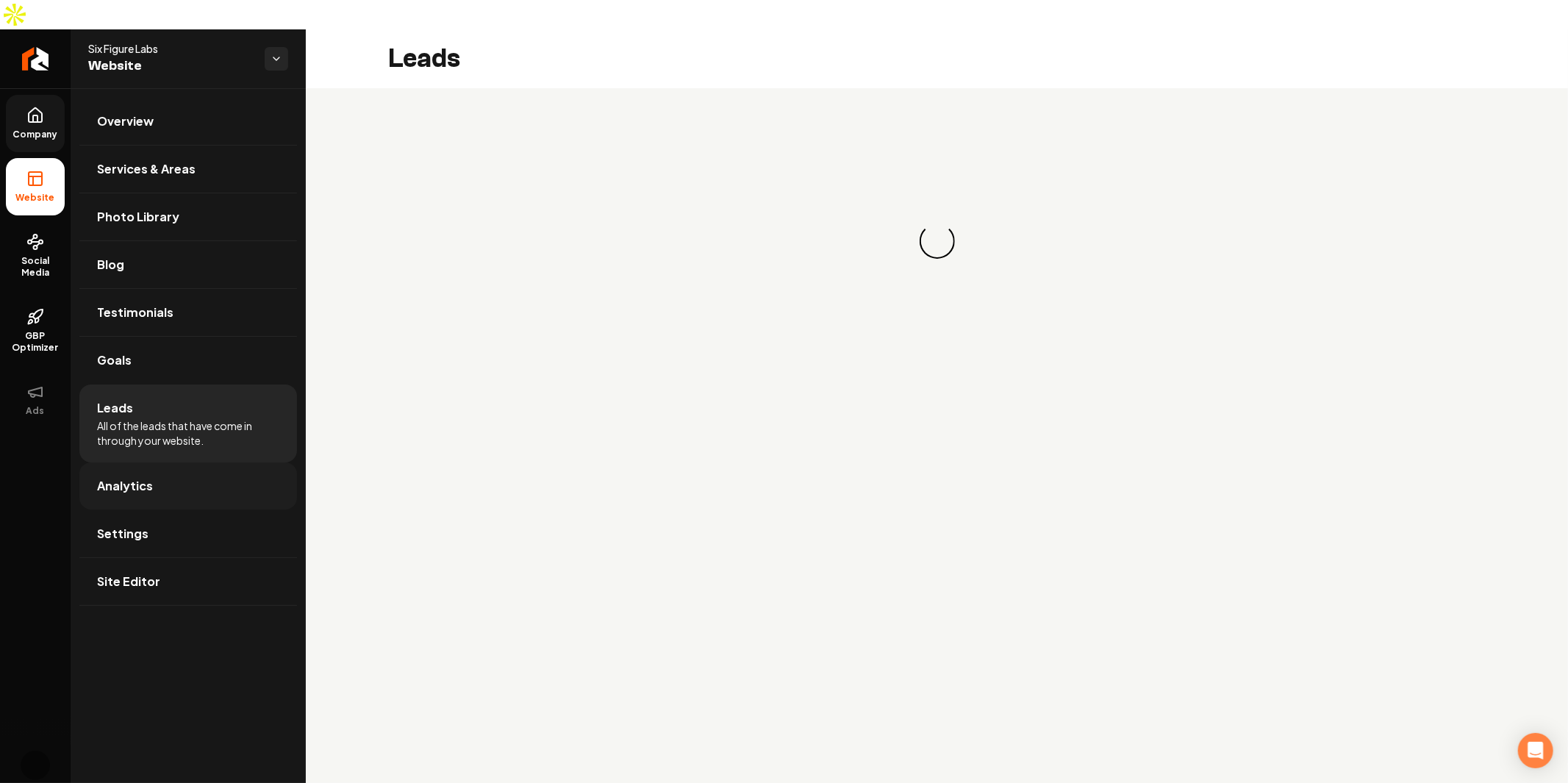
click at [174, 462] on link "Analytics" at bounding box center [188, 485] width 218 height 47
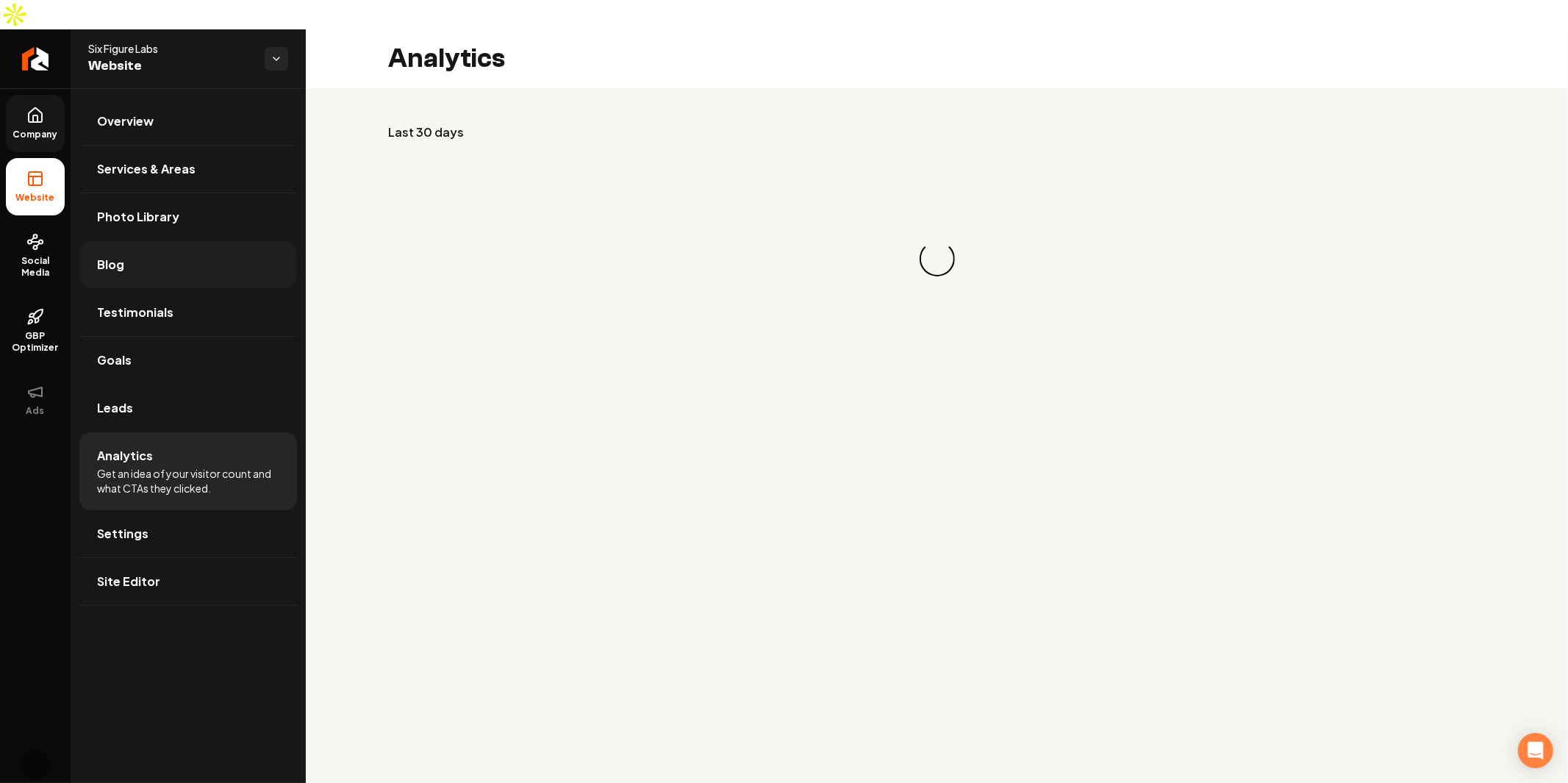
click at [226, 244] on link "Blog" at bounding box center [188, 264] width 218 height 47
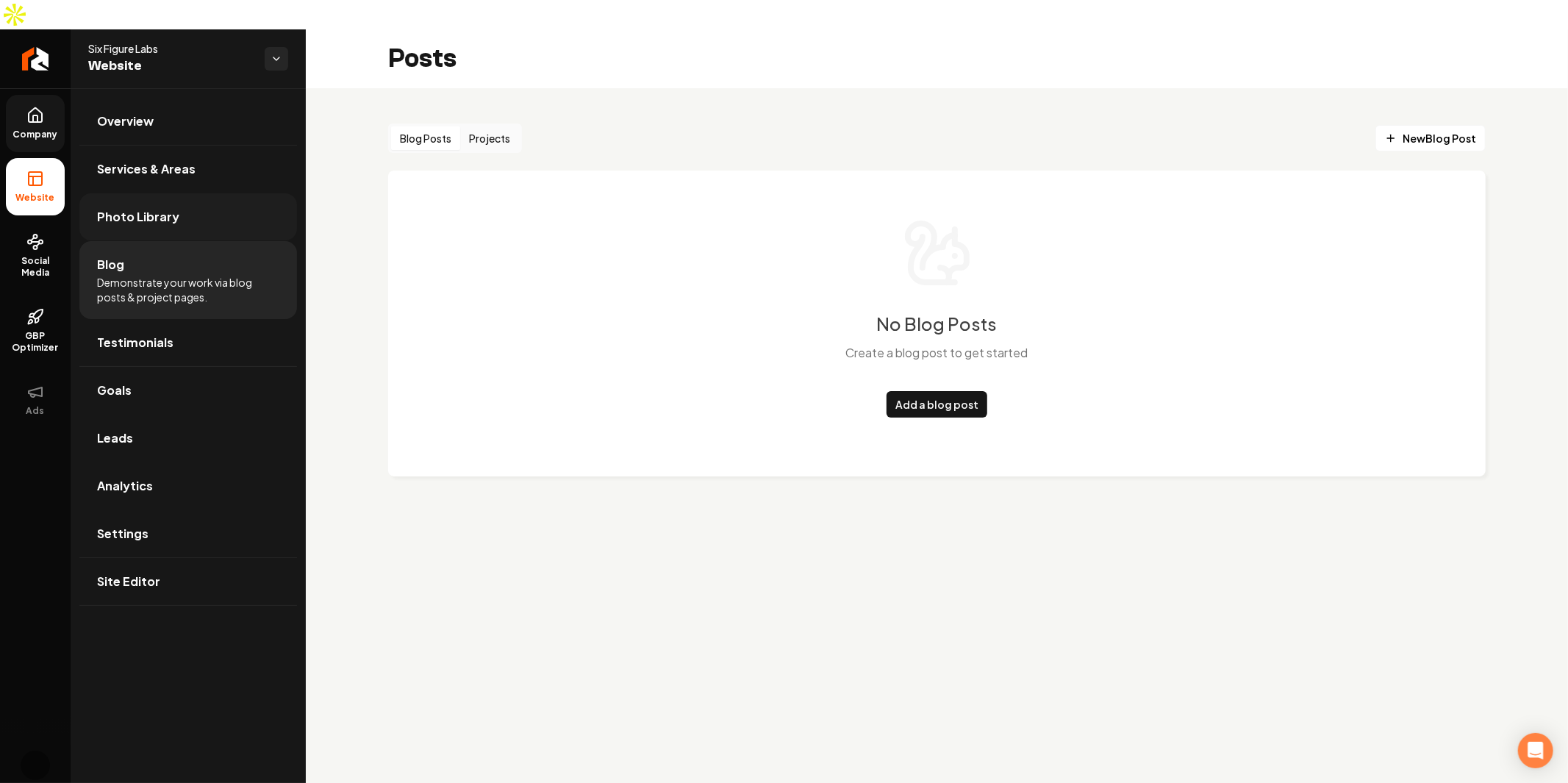
click at [238, 193] on link "Photo Library" at bounding box center [188, 216] width 218 height 47
